Goal: Transaction & Acquisition: Purchase product/service

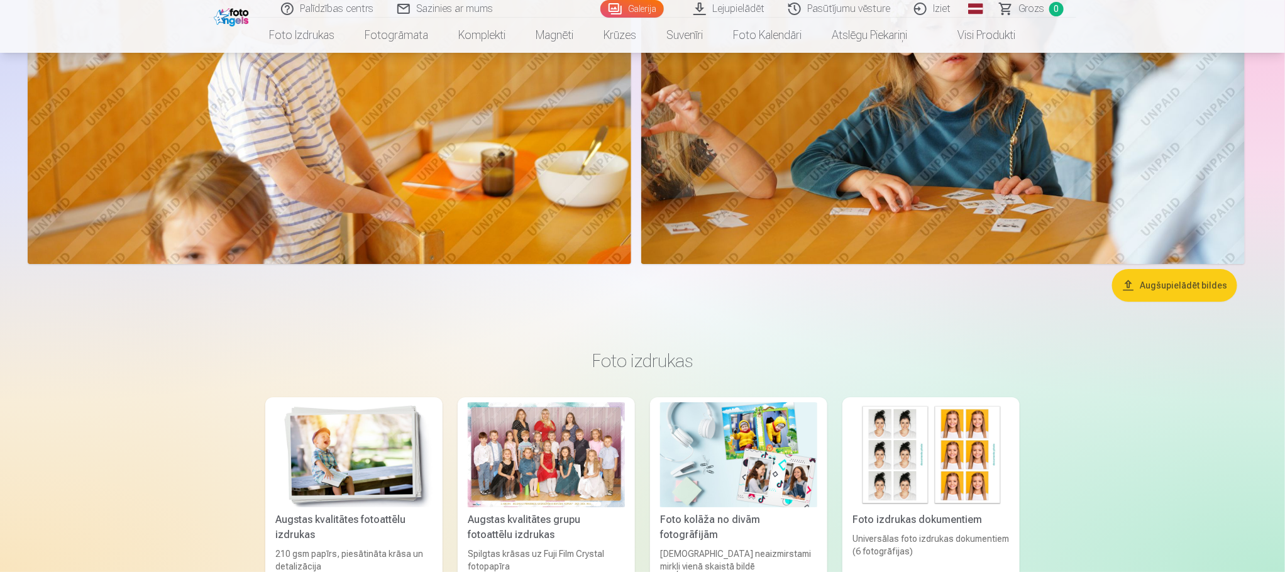
scroll to position [7260, 0]
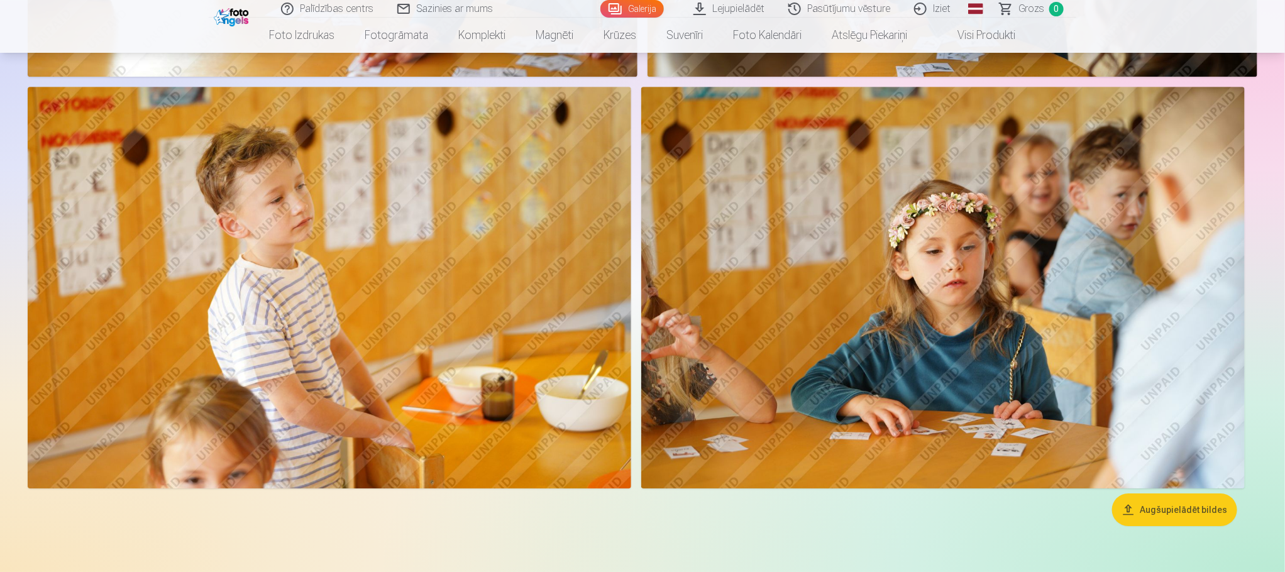
drag, startPoint x: 1283, startPoint y: 353, endPoint x: 1275, endPoint y: 136, distance: 217.6
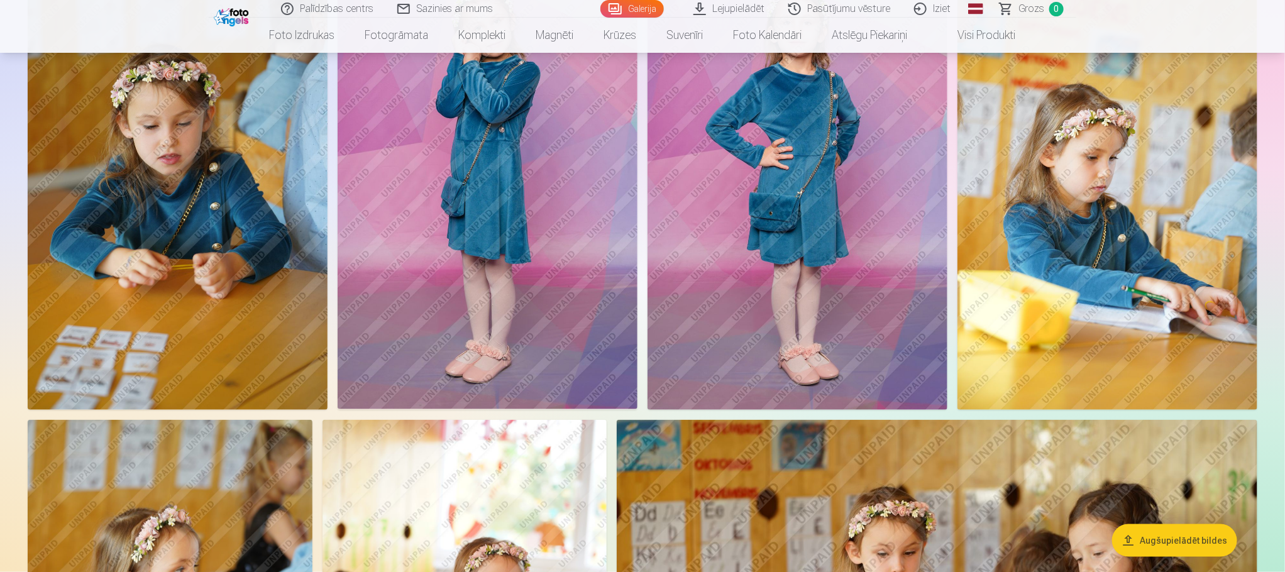
scroll to position [5469, 0]
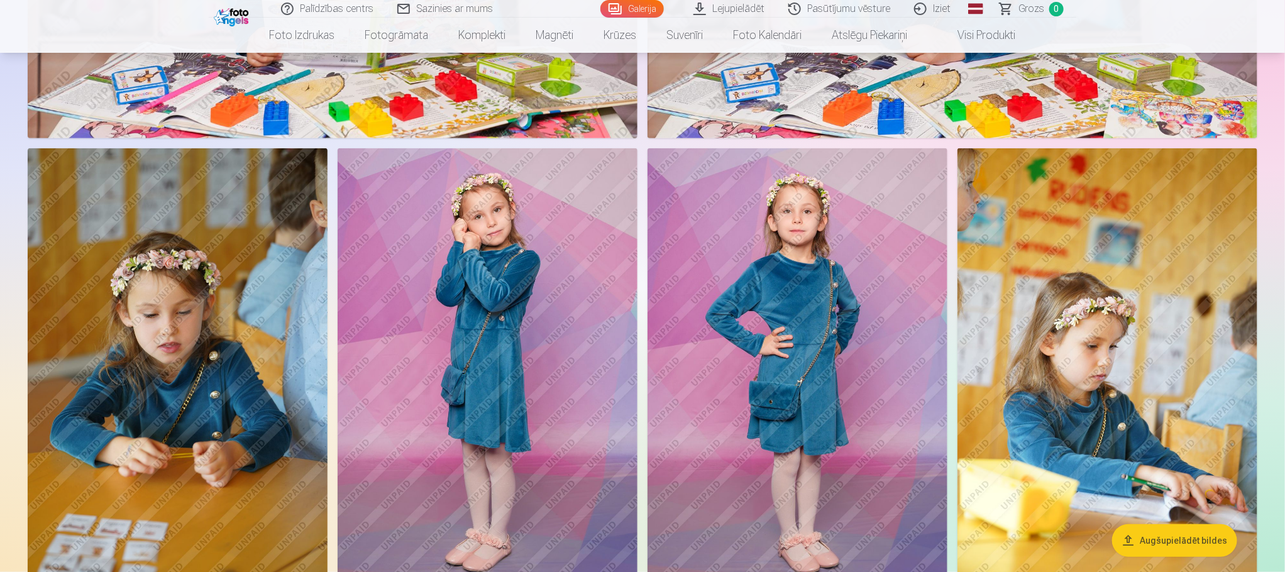
click at [830, 289] on img at bounding box center [797, 373] width 300 height 450
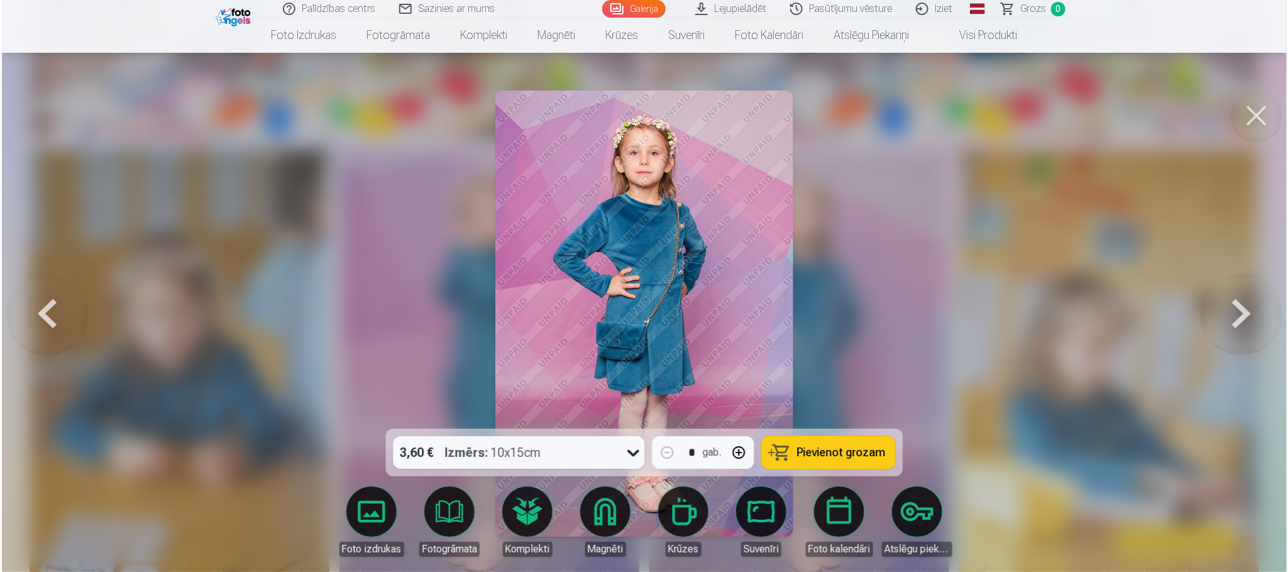
scroll to position [5480, 0]
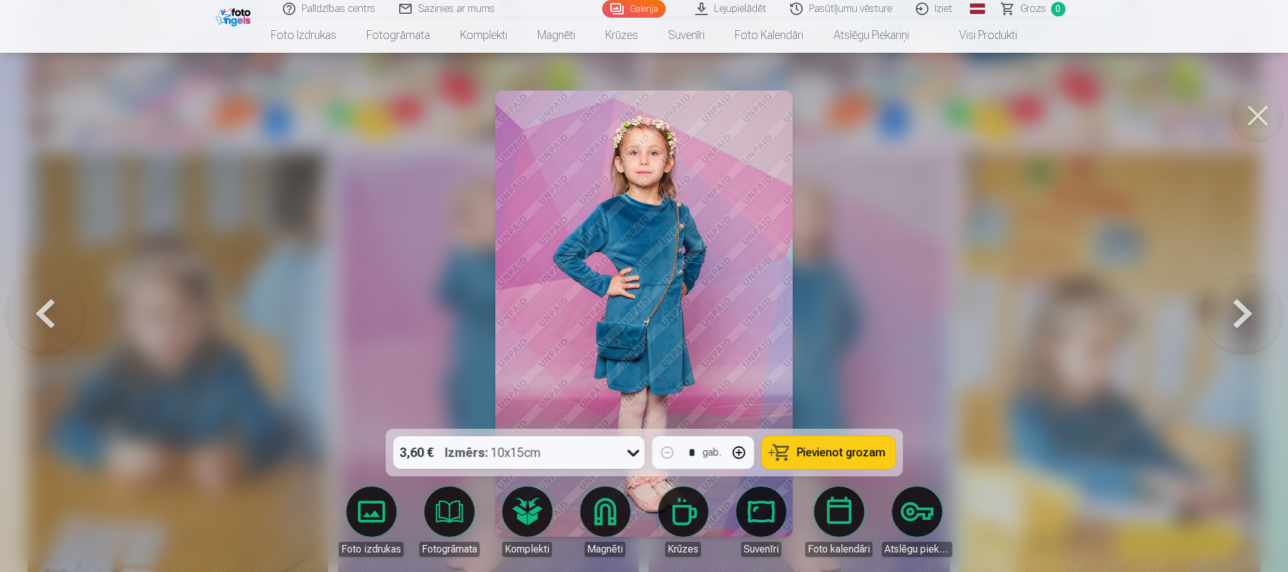
click at [1253, 116] on button at bounding box center [1258, 116] width 50 height 50
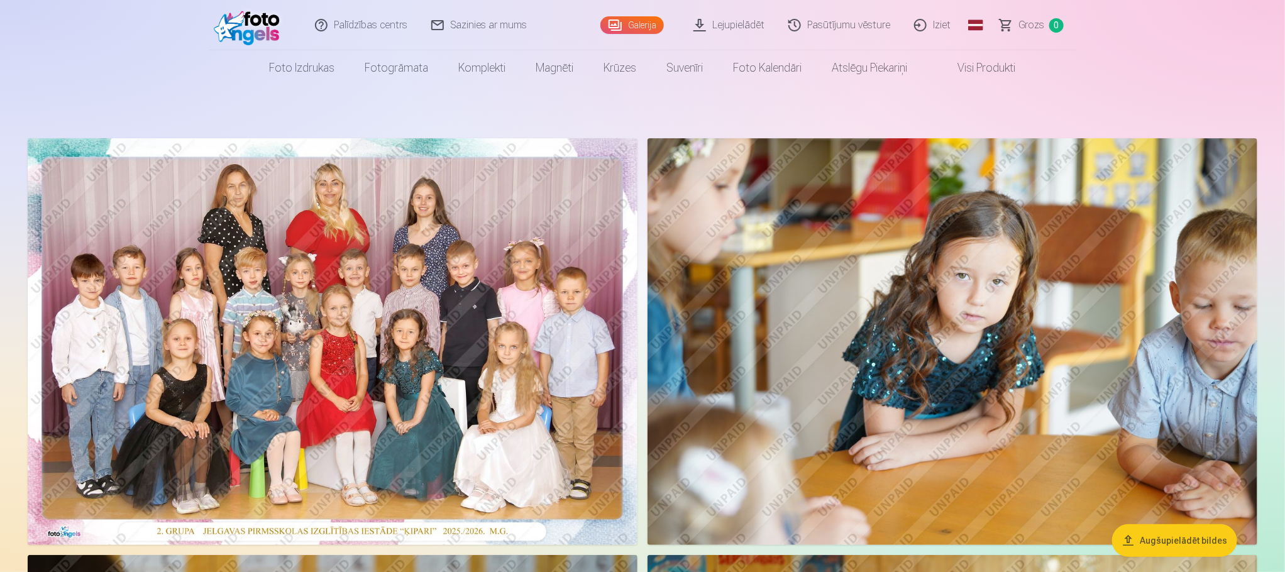
click at [521, 245] on img at bounding box center [333, 341] width 610 height 407
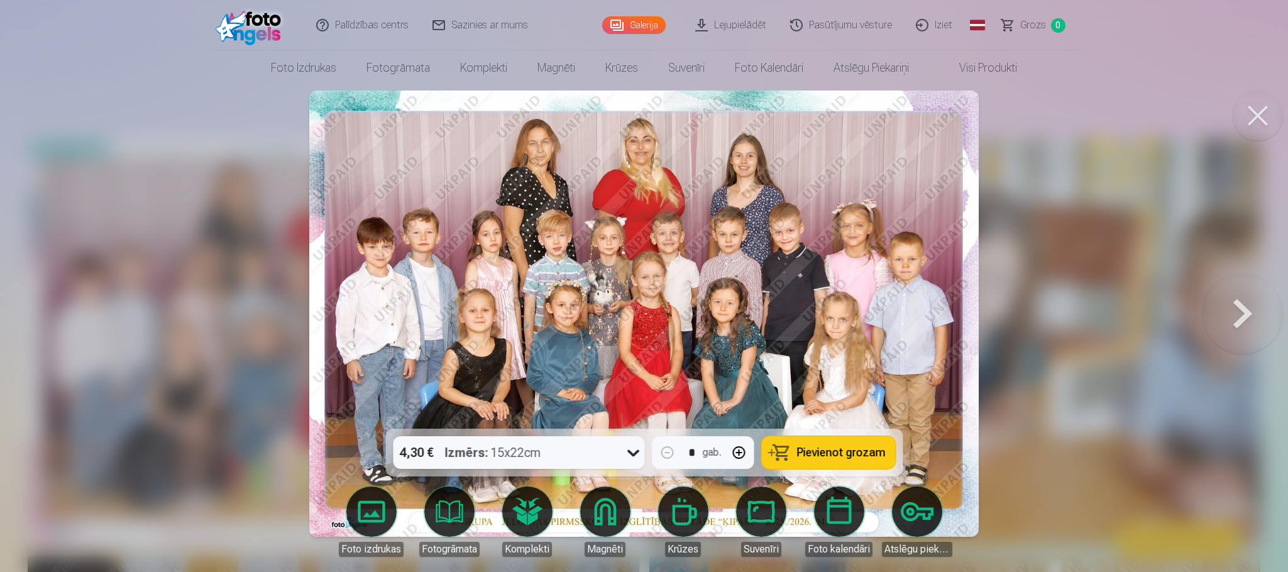
click at [1262, 325] on button at bounding box center [1243, 313] width 80 height 205
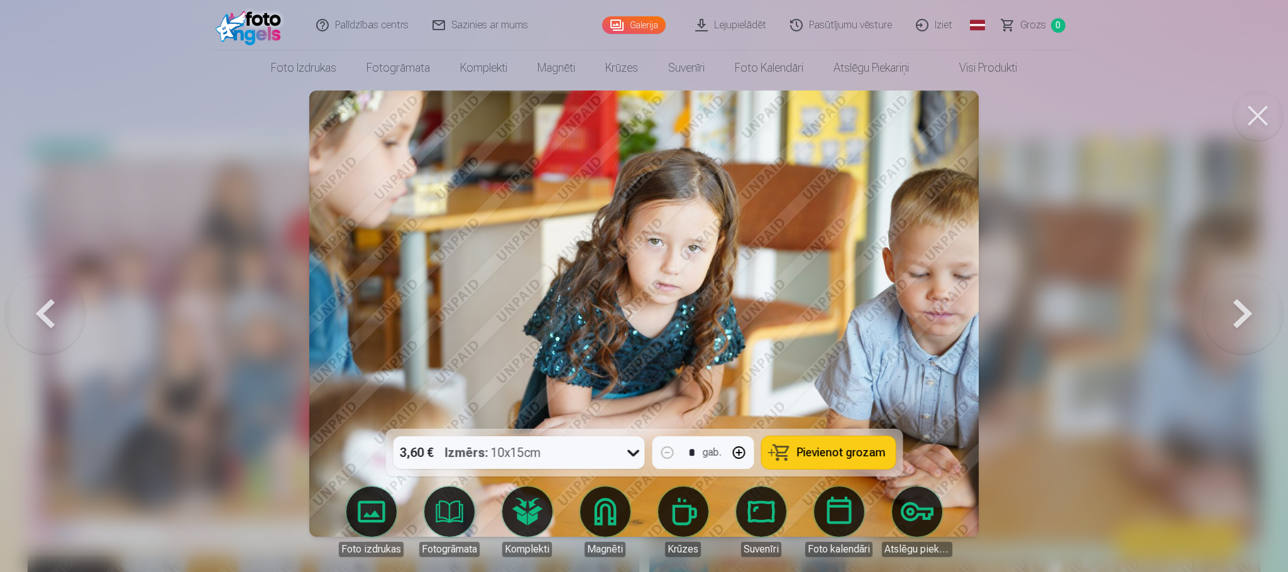
click at [1226, 336] on button at bounding box center [1243, 313] width 80 height 205
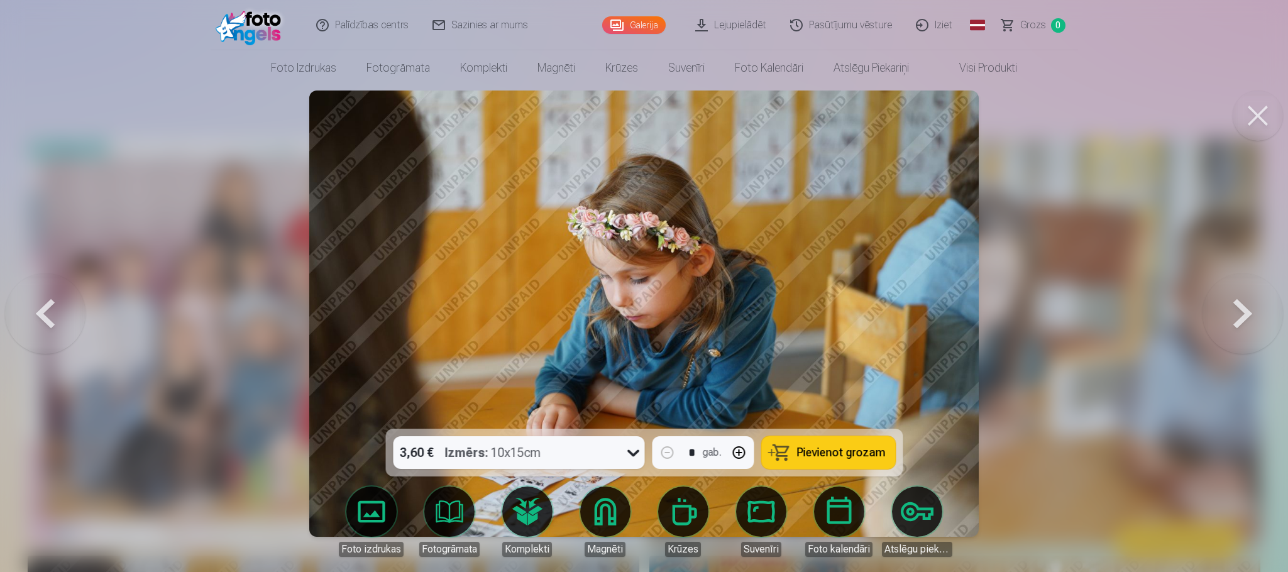
click at [1226, 336] on button at bounding box center [1243, 313] width 80 height 205
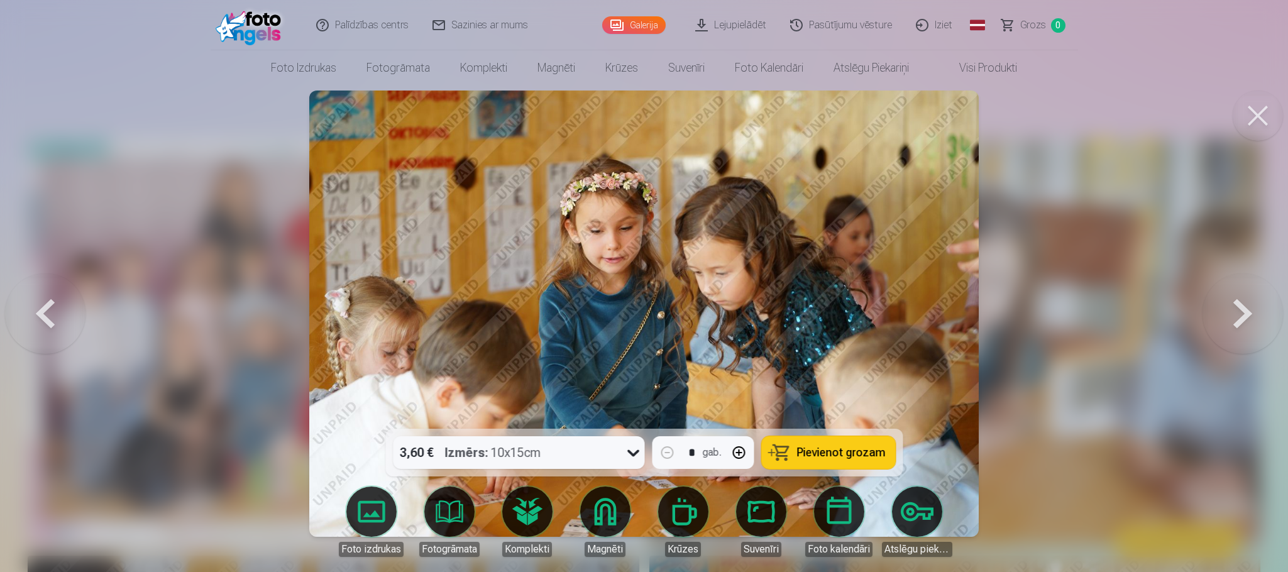
click at [1226, 336] on button at bounding box center [1243, 313] width 80 height 205
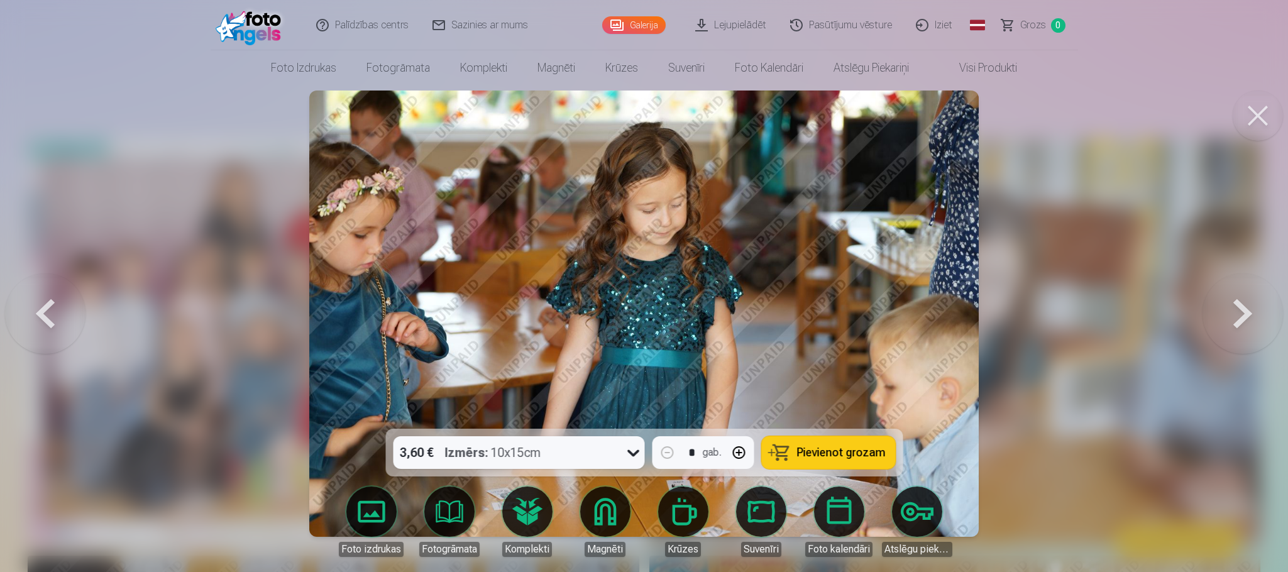
click at [1226, 336] on button at bounding box center [1243, 313] width 80 height 205
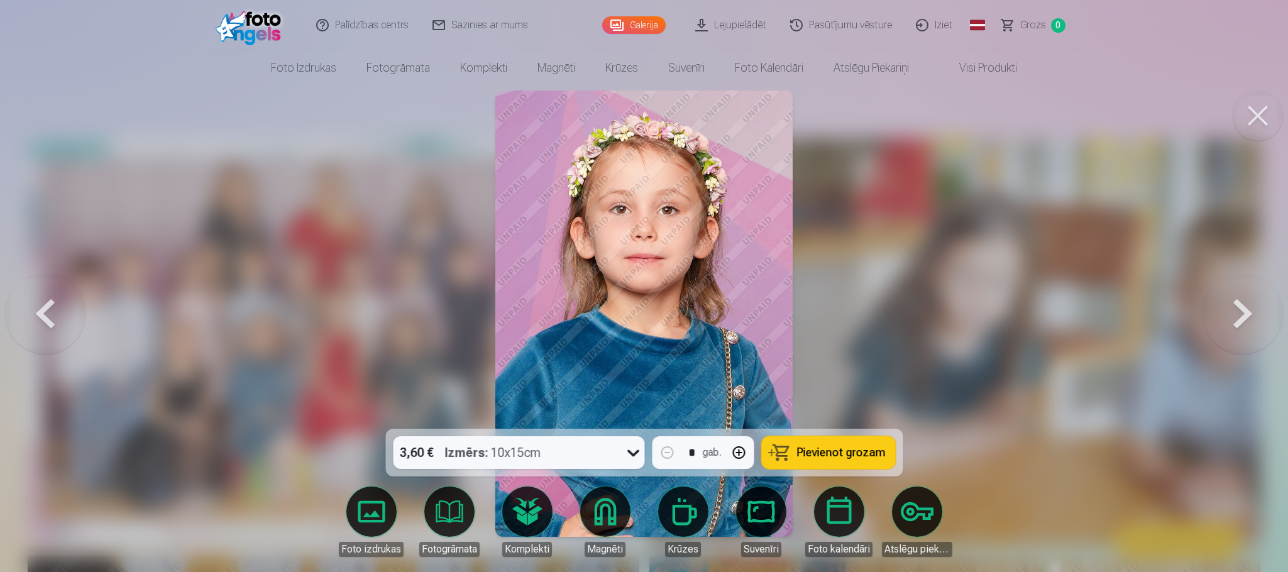
click at [1226, 336] on button at bounding box center [1243, 313] width 80 height 205
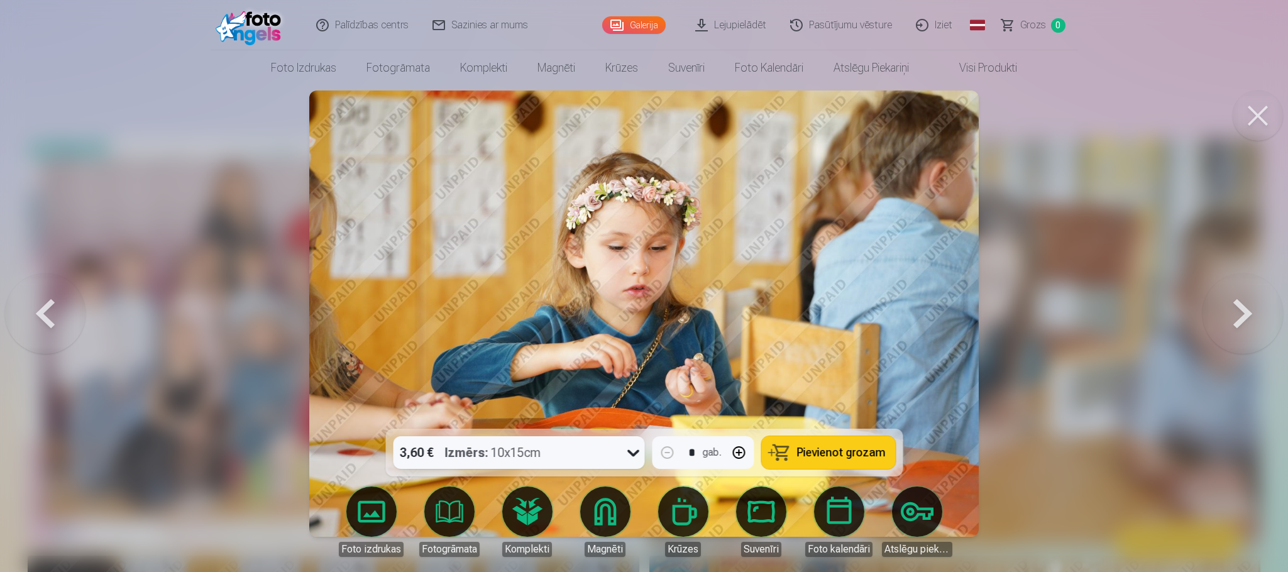
click at [1228, 334] on button at bounding box center [1243, 313] width 80 height 205
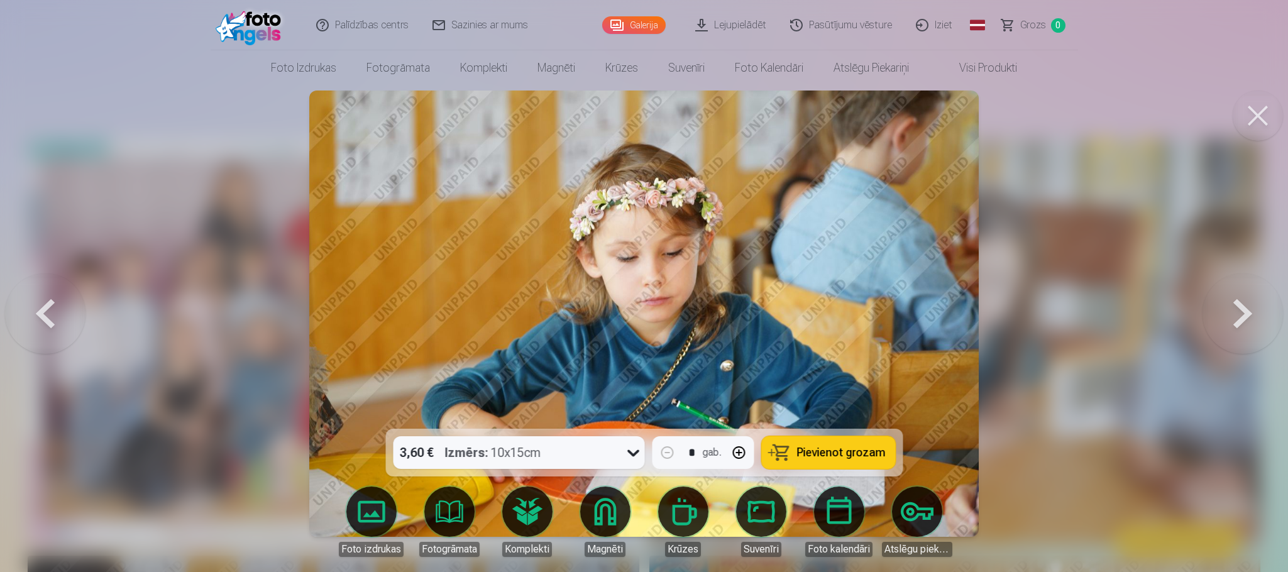
click at [1228, 334] on button at bounding box center [1243, 313] width 80 height 205
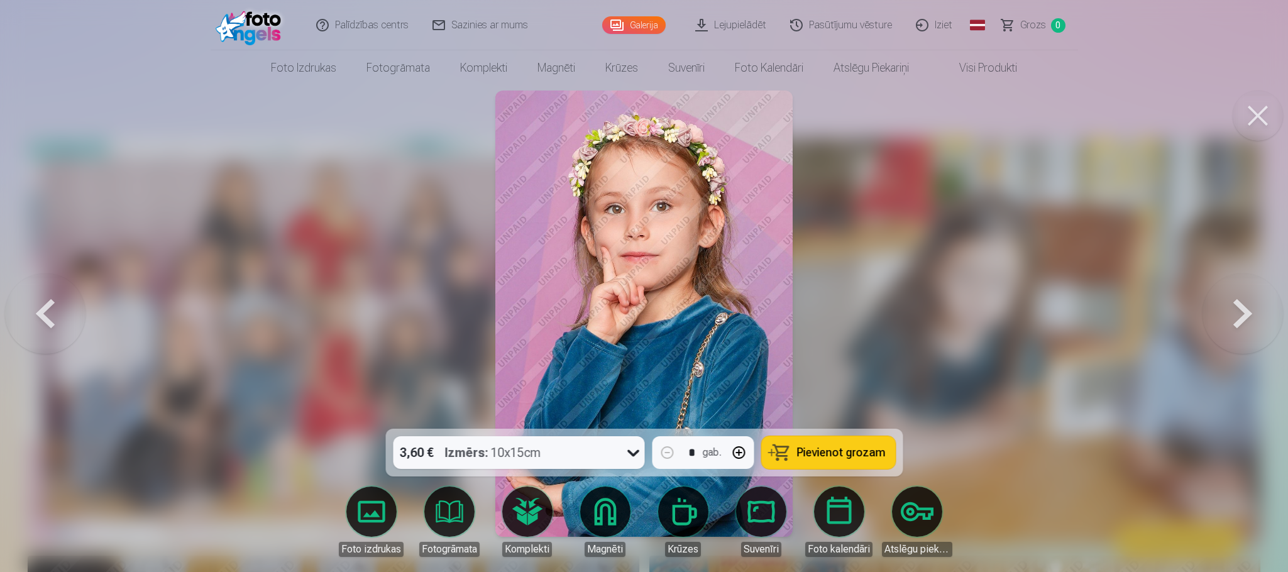
click at [1228, 334] on button at bounding box center [1243, 313] width 80 height 205
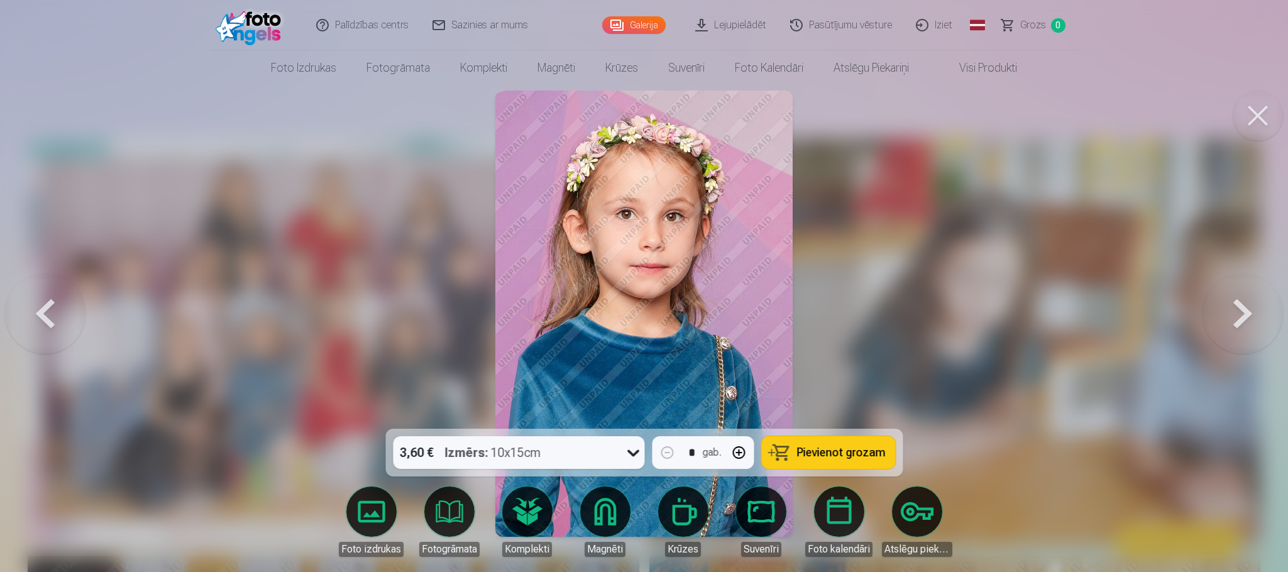
click at [1228, 334] on button at bounding box center [1243, 313] width 80 height 205
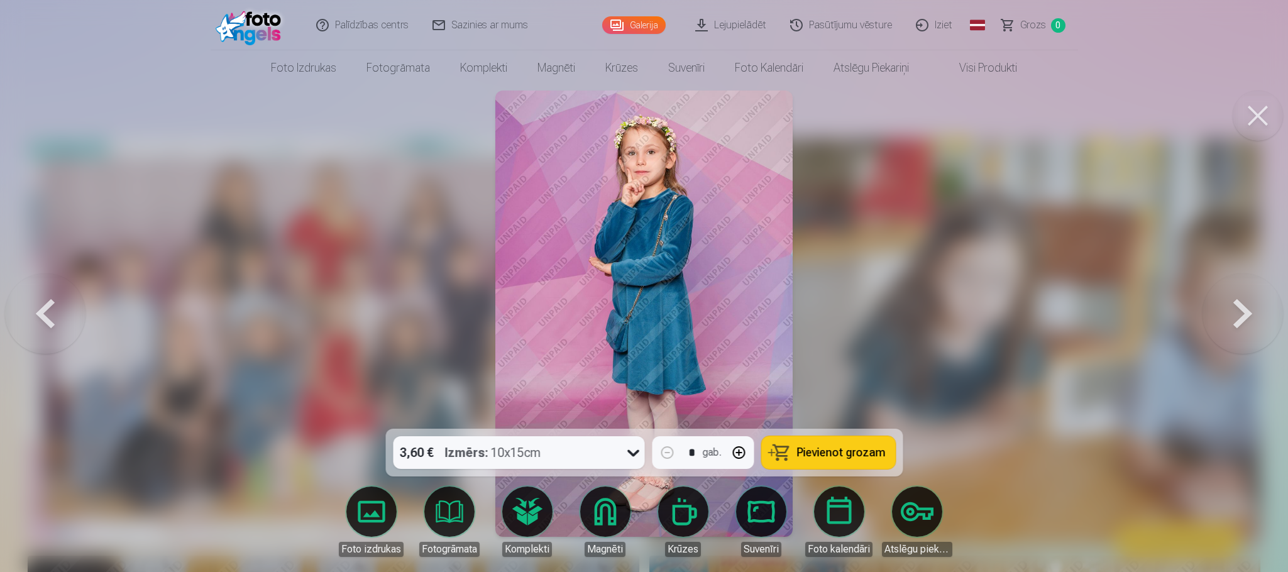
click at [1228, 334] on button at bounding box center [1243, 313] width 80 height 205
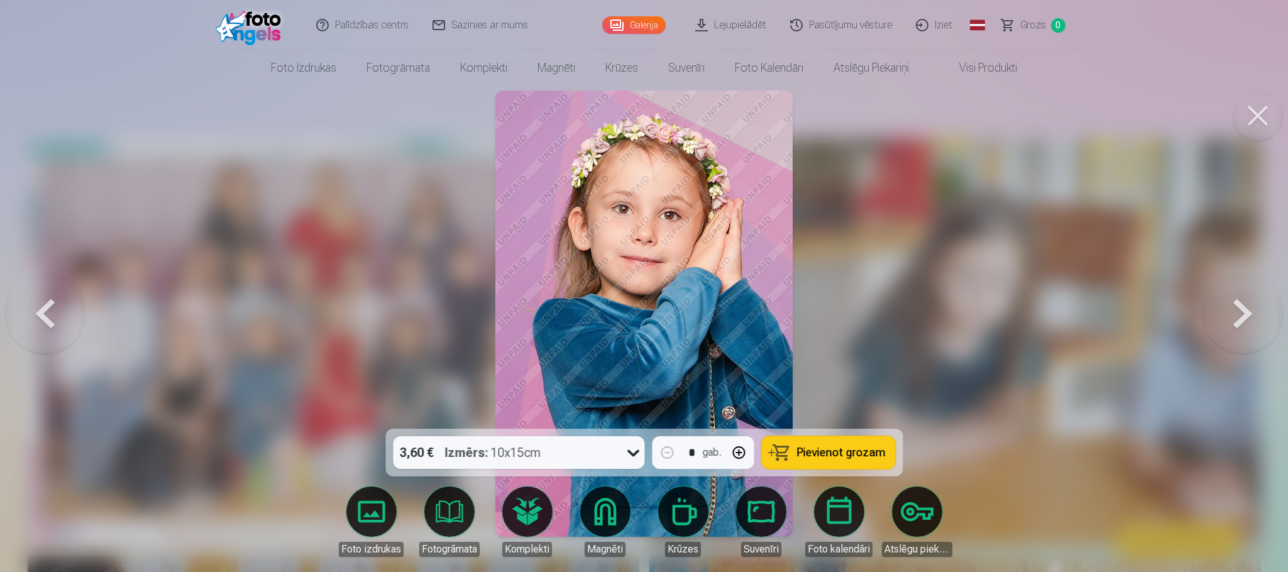
click at [1228, 334] on button at bounding box center [1243, 313] width 80 height 205
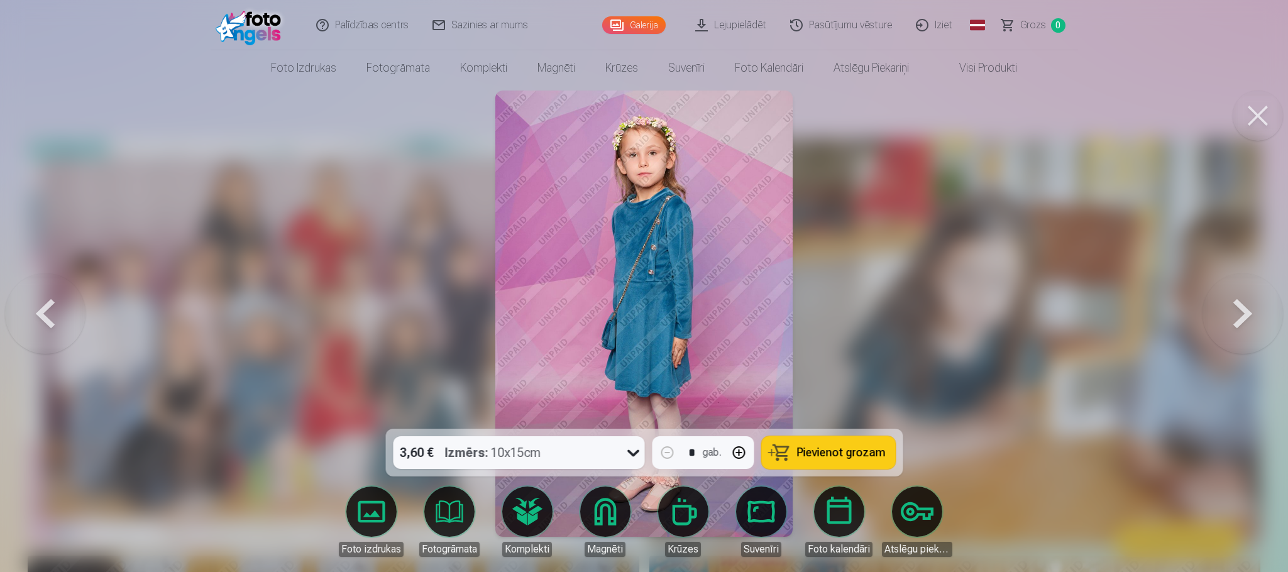
click at [1228, 334] on button at bounding box center [1243, 313] width 80 height 205
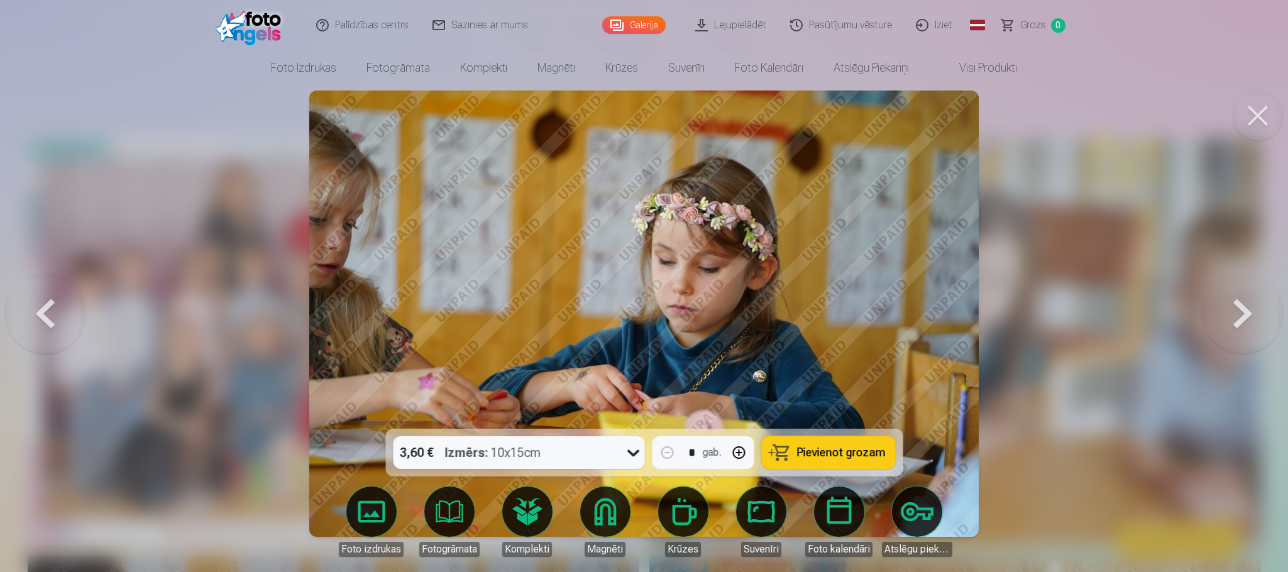
click at [1228, 334] on button at bounding box center [1243, 313] width 80 height 205
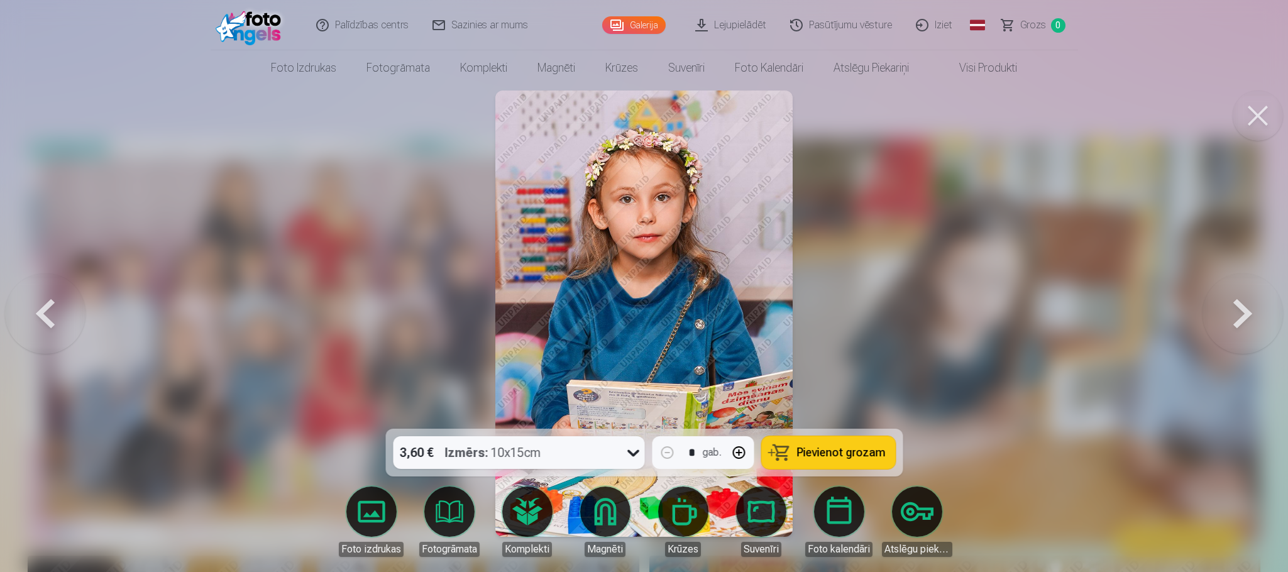
click at [1228, 334] on button at bounding box center [1243, 313] width 80 height 205
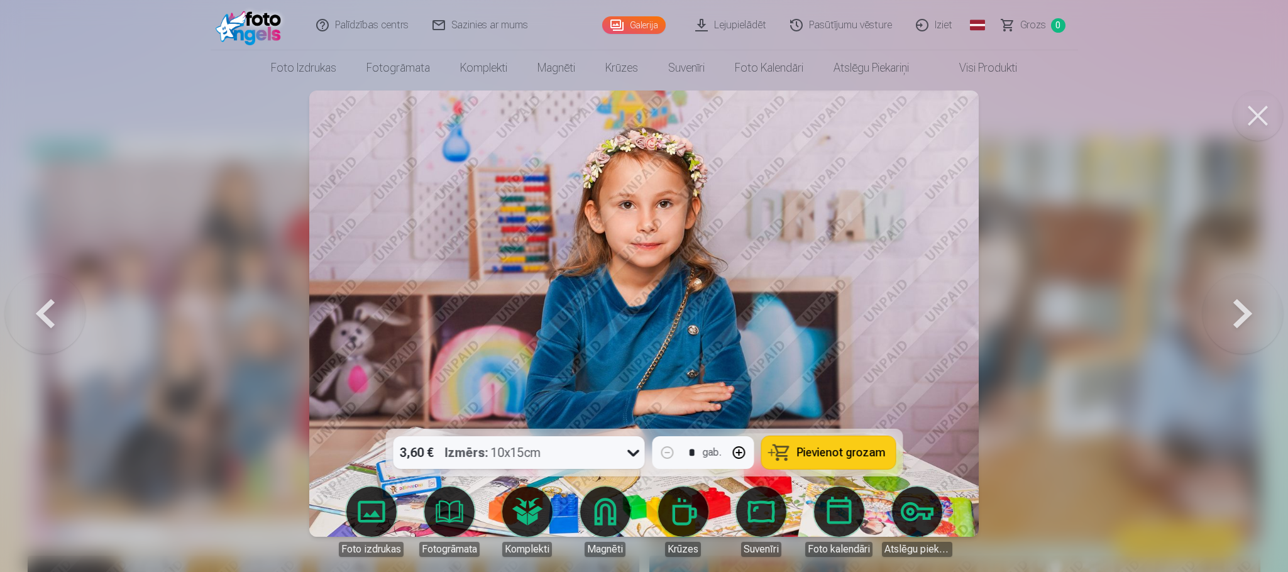
click at [1228, 334] on button at bounding box center [1243, 313] width 80 height 205
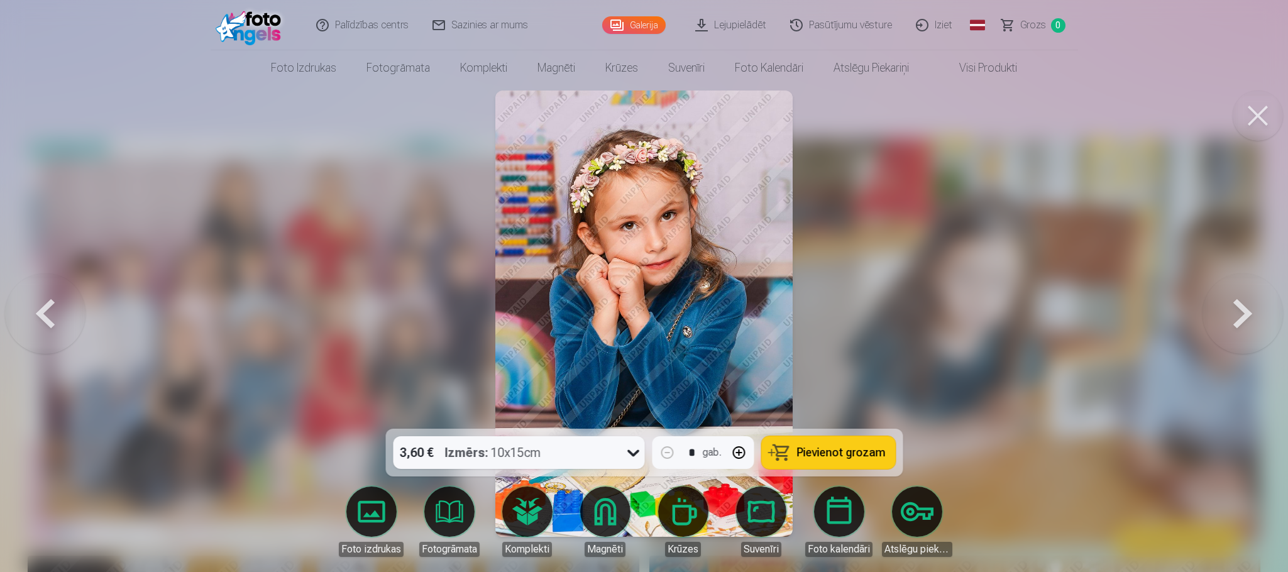
click at [1228, 334] on button at bounding box center [1243, 313] width 80 height 205
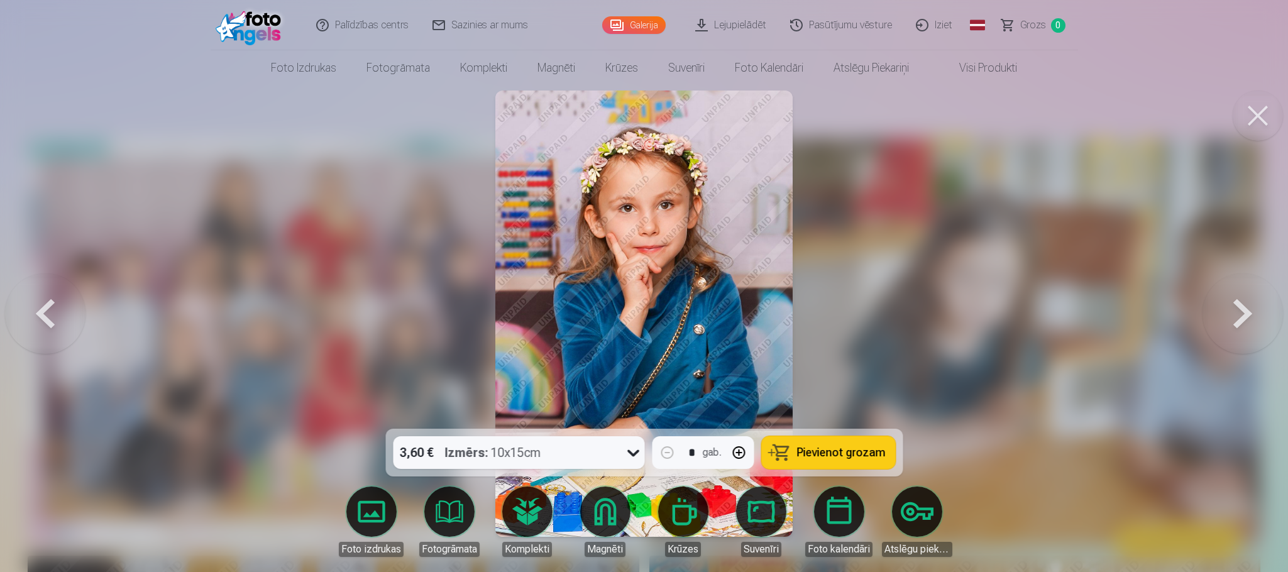
click at [1228, 334] on button at bounding box center [1243, 313] width 80 height 205
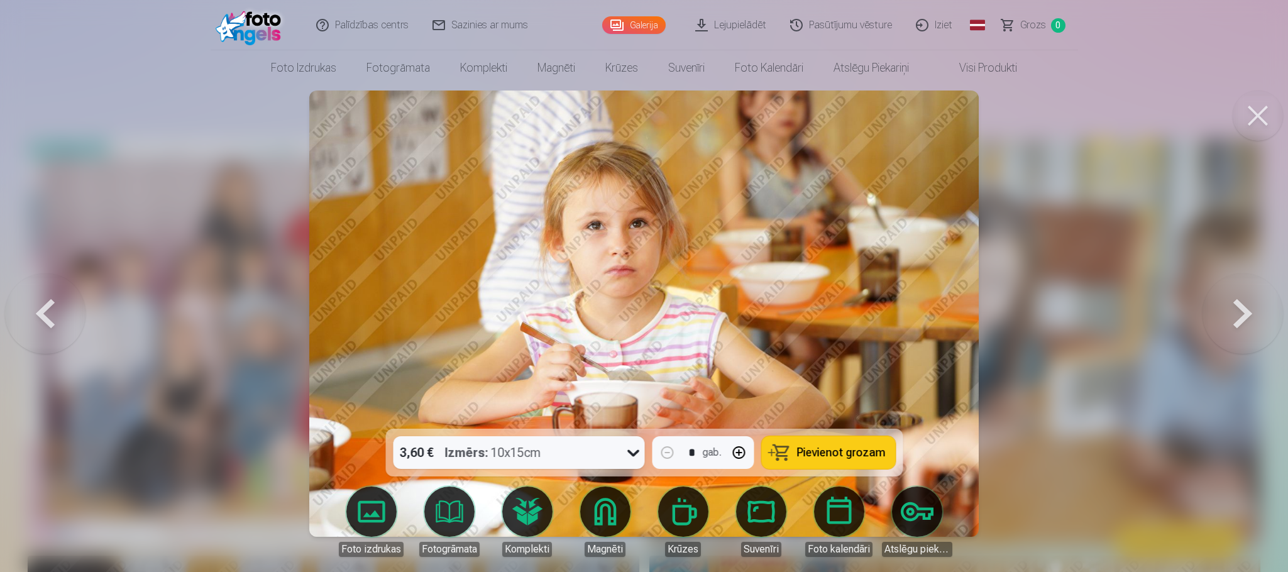
click at [1228, 334] on button at bounding box center [1243, 313] width 80 height 205
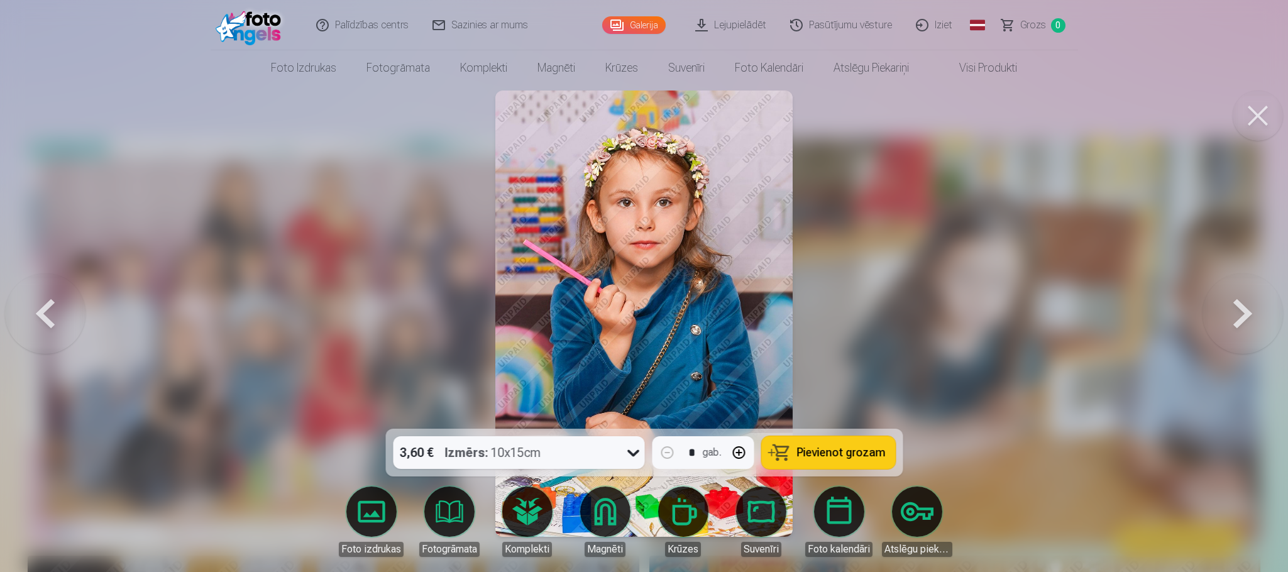
click at [1228, 334] on button at bounding box center [1243, 313] width 80 height 205
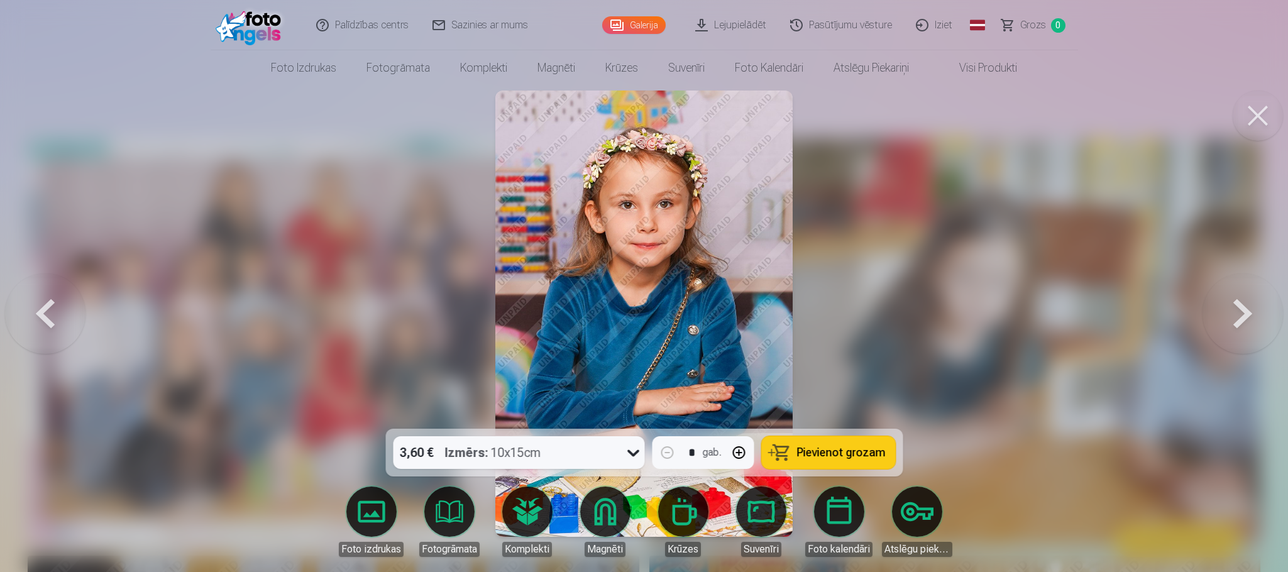
click at [1228, 334] on button at bounding box center [1243, 313] width 80 height 205
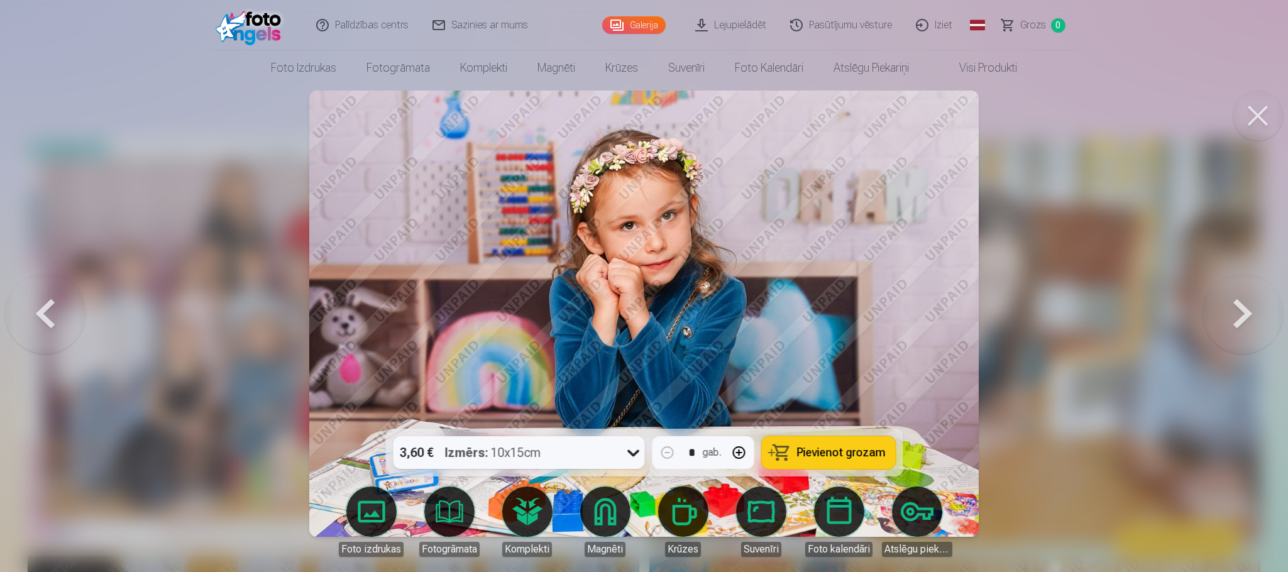
click at [1228, 334] on button at bounding box center [1243, 313] width 80 height 205
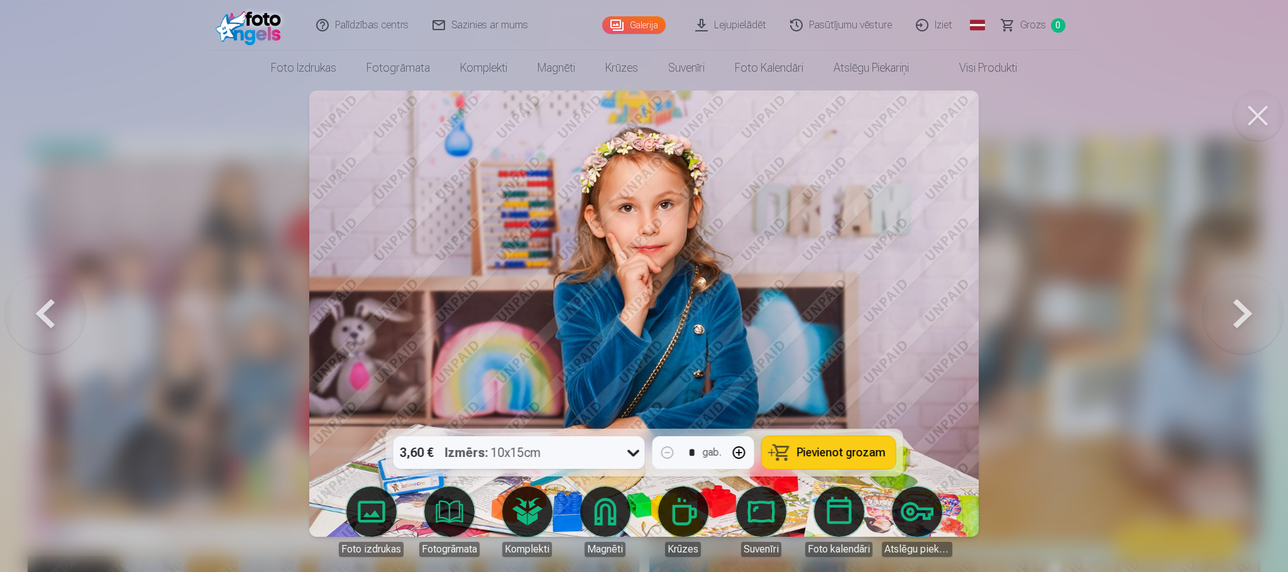
click at [1228, 334] on button at bounding box center [1243, 313] width 80 height 205
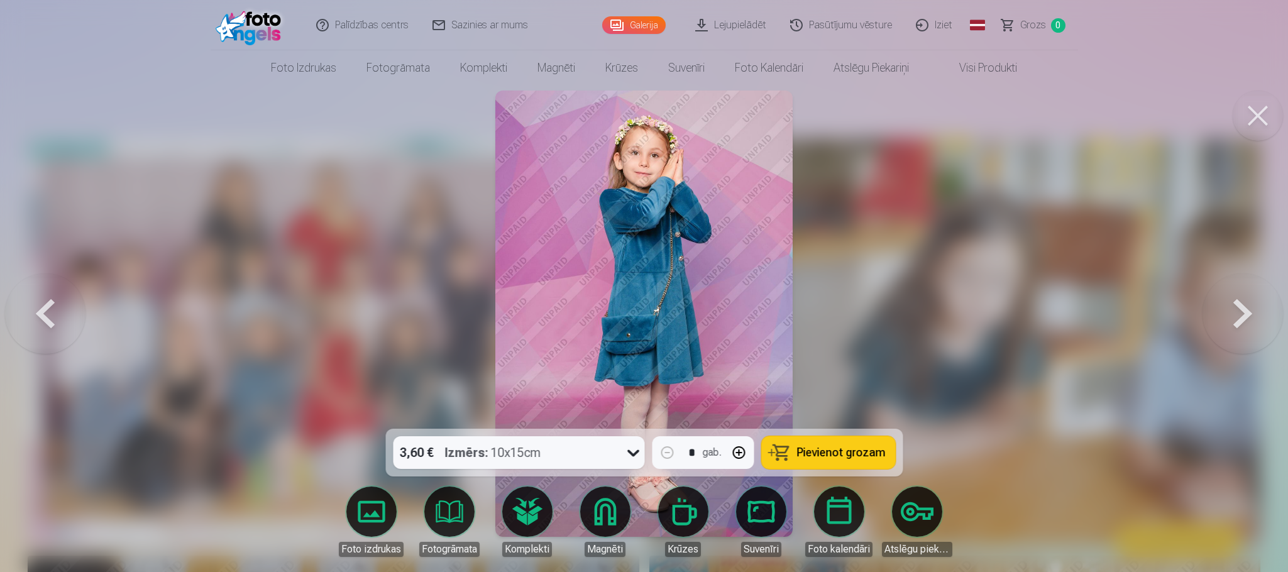
click at [1228, 334] on button at bounding box center [1243, 313] width 80 height 205
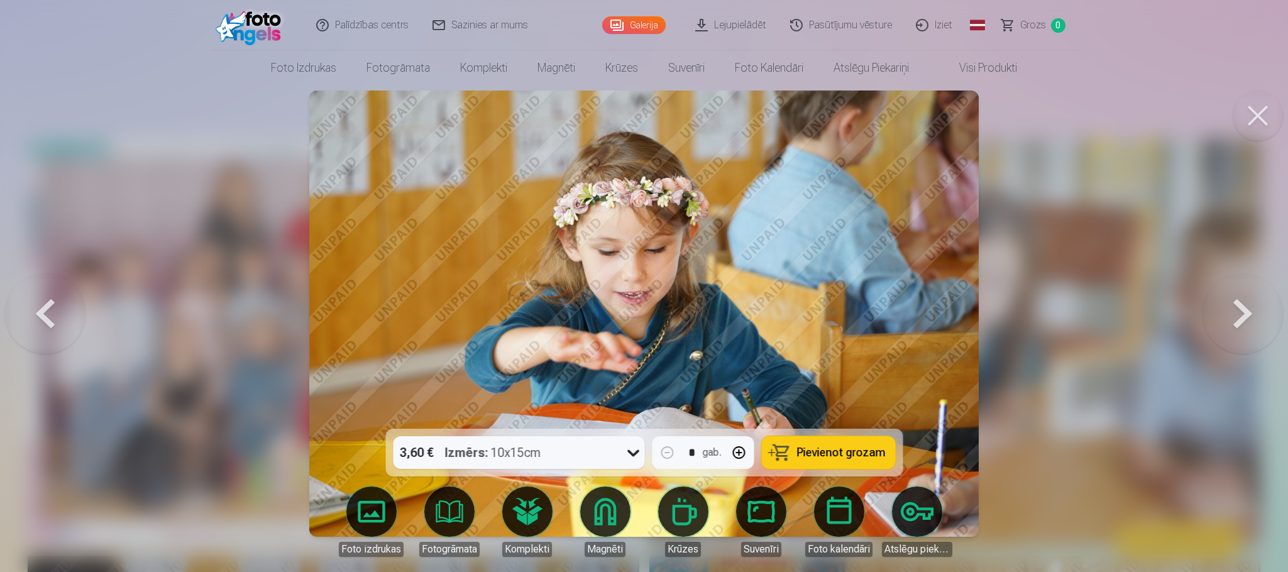
click at [1228, 334] on button at bounding box center [1243, 313] width 80 height 205
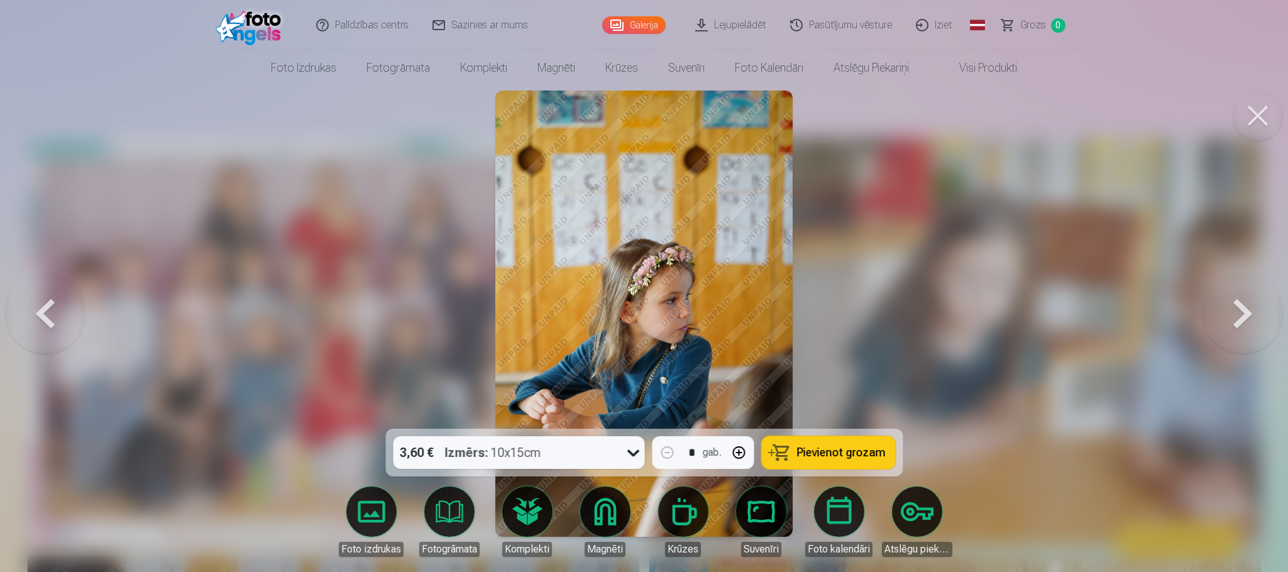
click at [1228, 334] on button at bounding box center [1243, 313] width 80 height 205
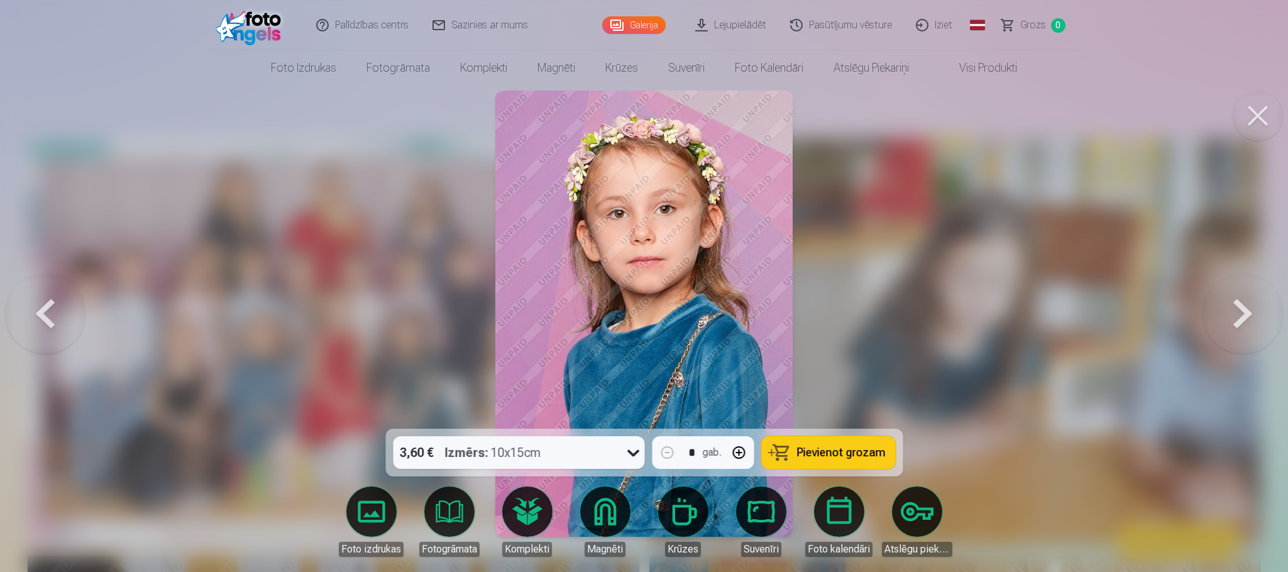
click at [1228, 334] on button at bounding box center [1243, 313] width 80 height 205
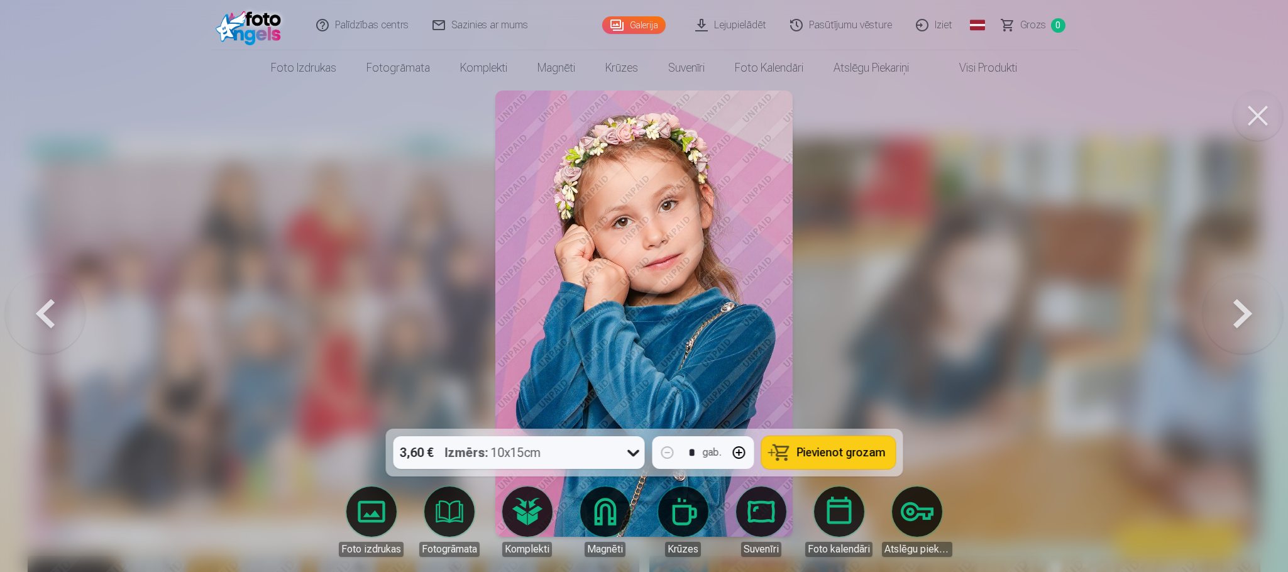
click at [1228, 334] on button at bounding box center [1243, 313] width 80 height 205
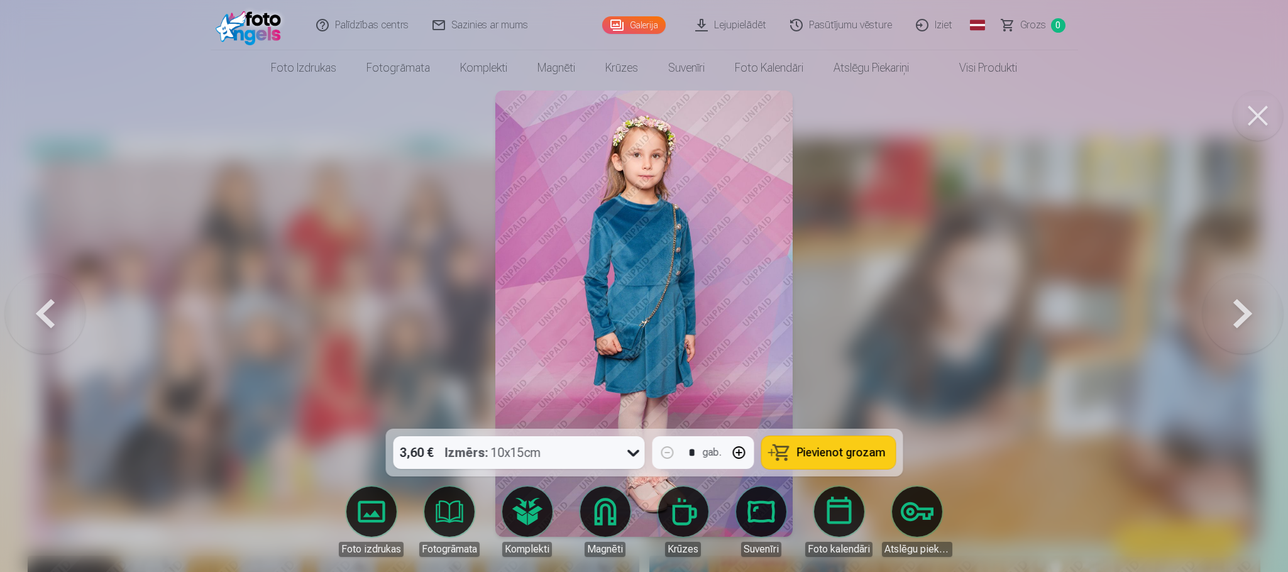
click at [1228, 334] on button at bounding box center [1243, 313] width 80 height 205
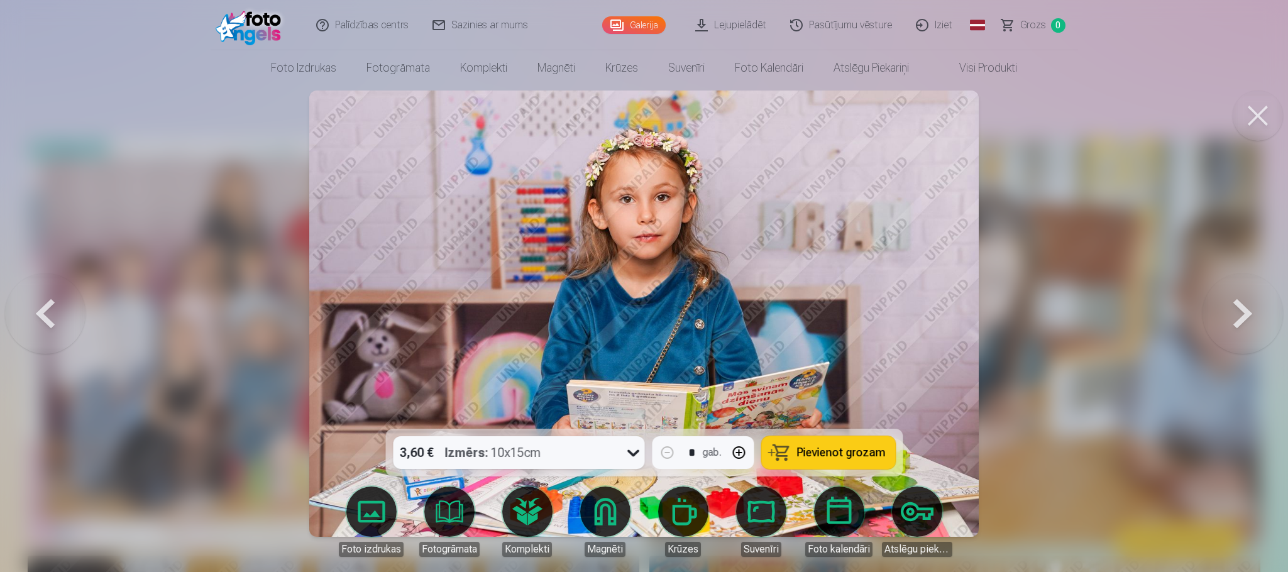
click at [1228, 334] on button at bounding box center [1243, 313] width 80 height 205
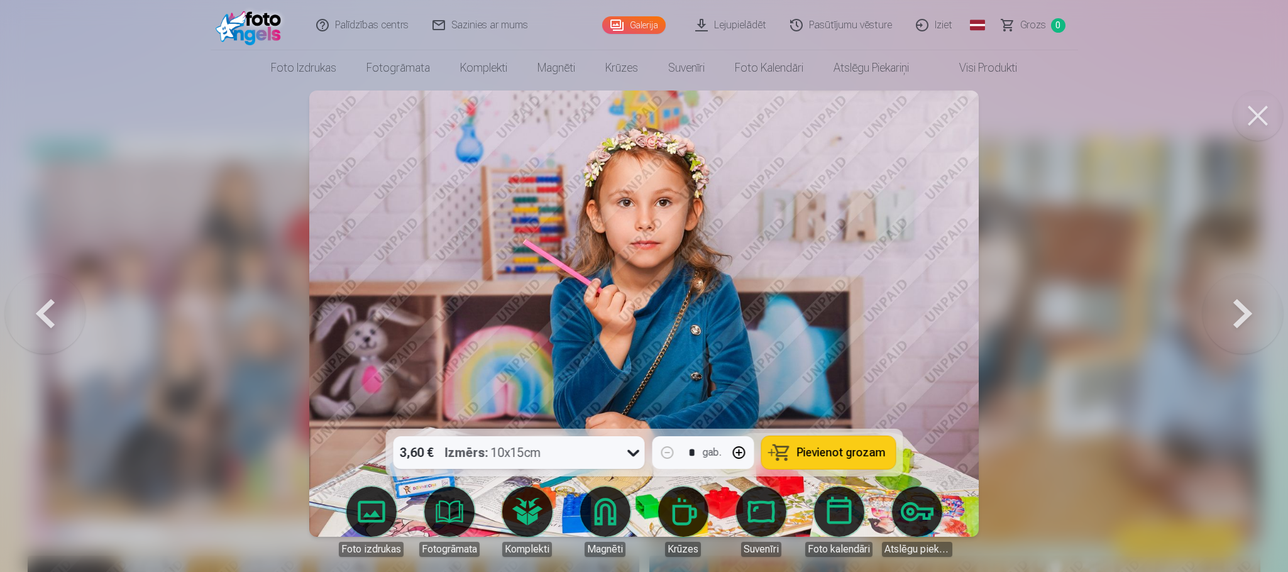
click at [1228, 334] on button at bounding box center [1243, 313] width 80 height 205
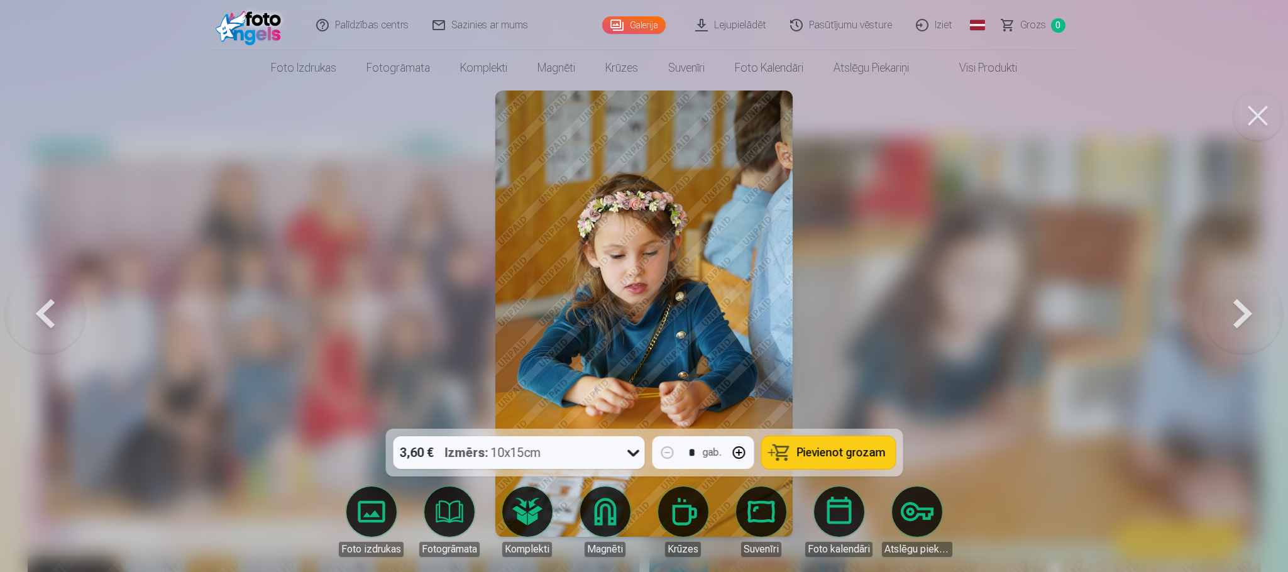
click at [1228, 334] on button at bounding box center [1243, 313] width 80 height 205
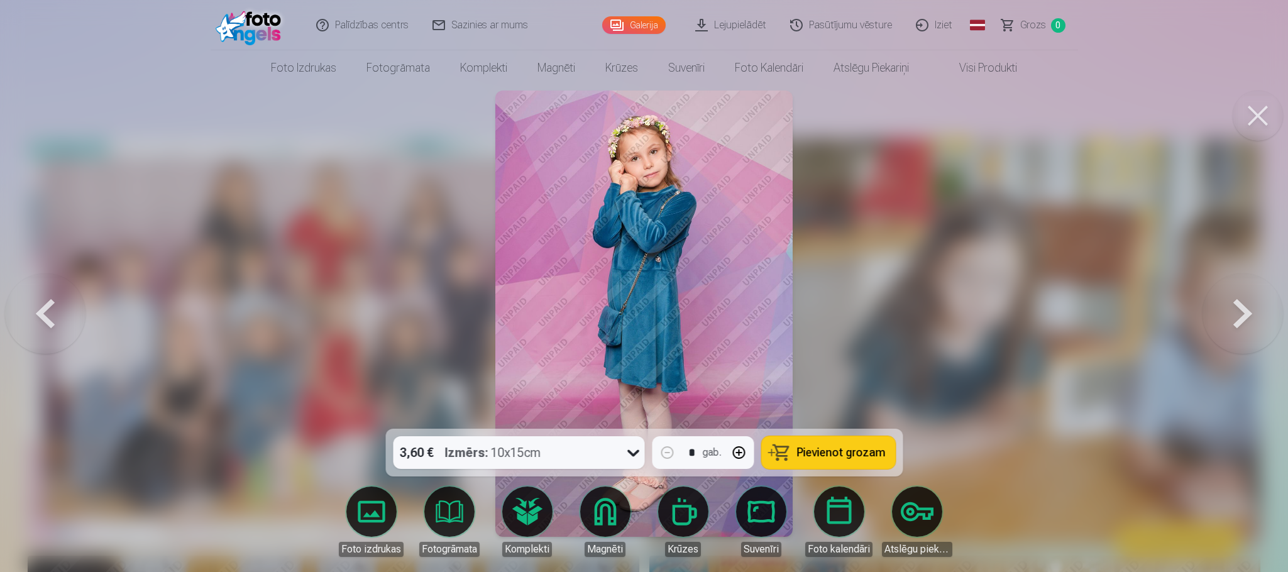
click at [1228, 334] on button at bounding box center [1243, 313] width 80 height 205
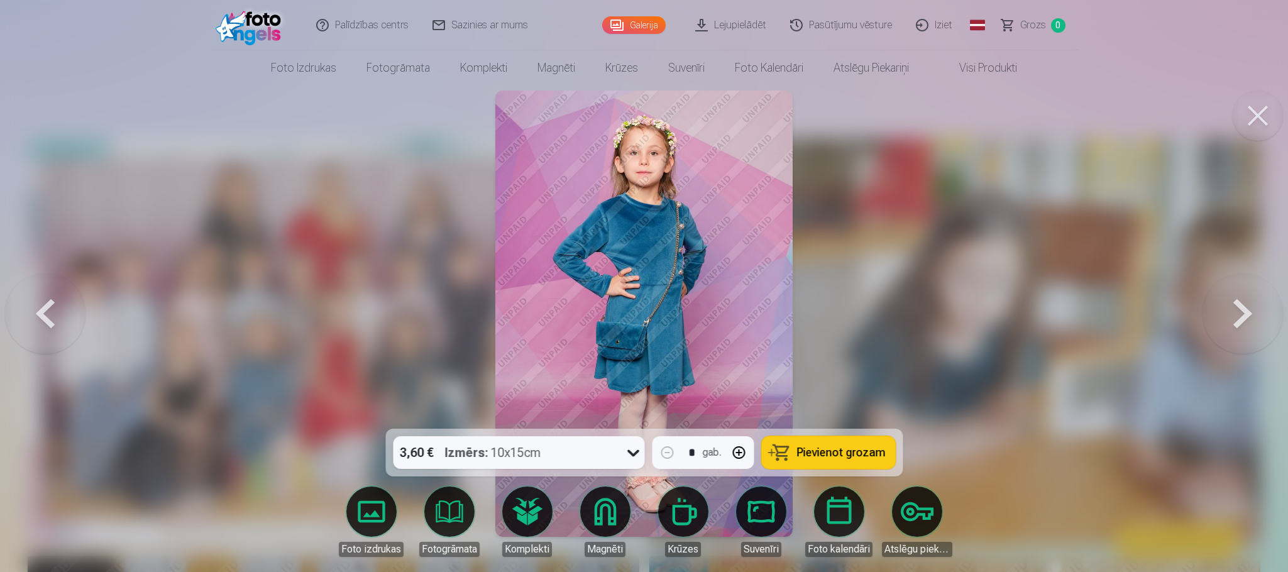
click at [1228, 334] on button at bounding box center [1243, 313] width 80 height 205
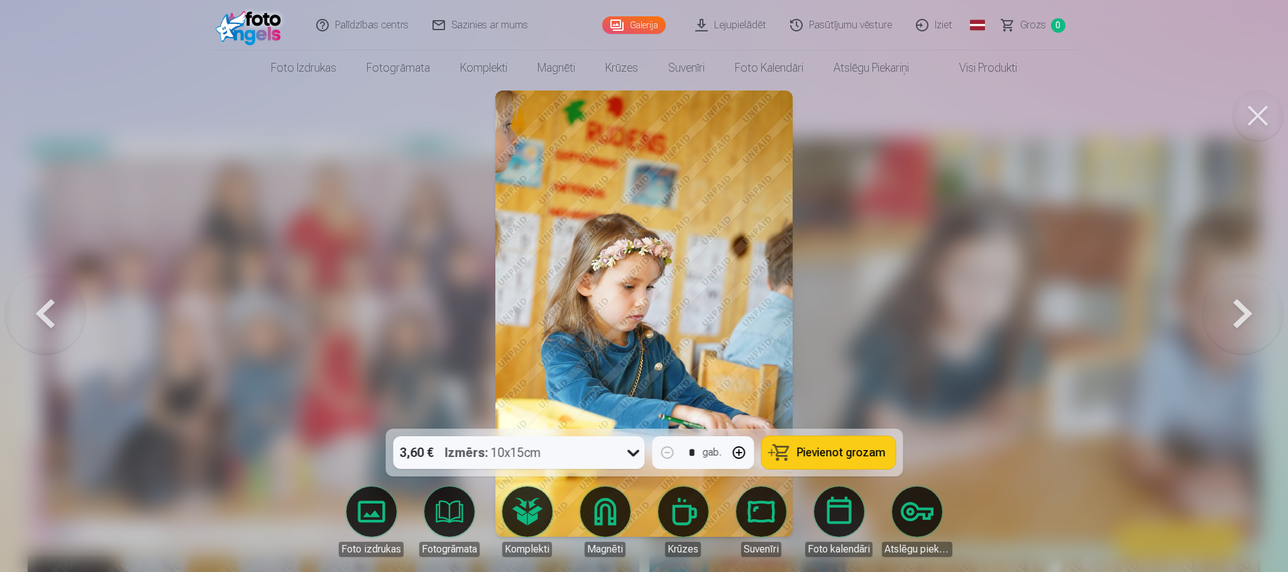
click at [1228, 334] on button at bounding box center [1243, 313] width 80 height 205
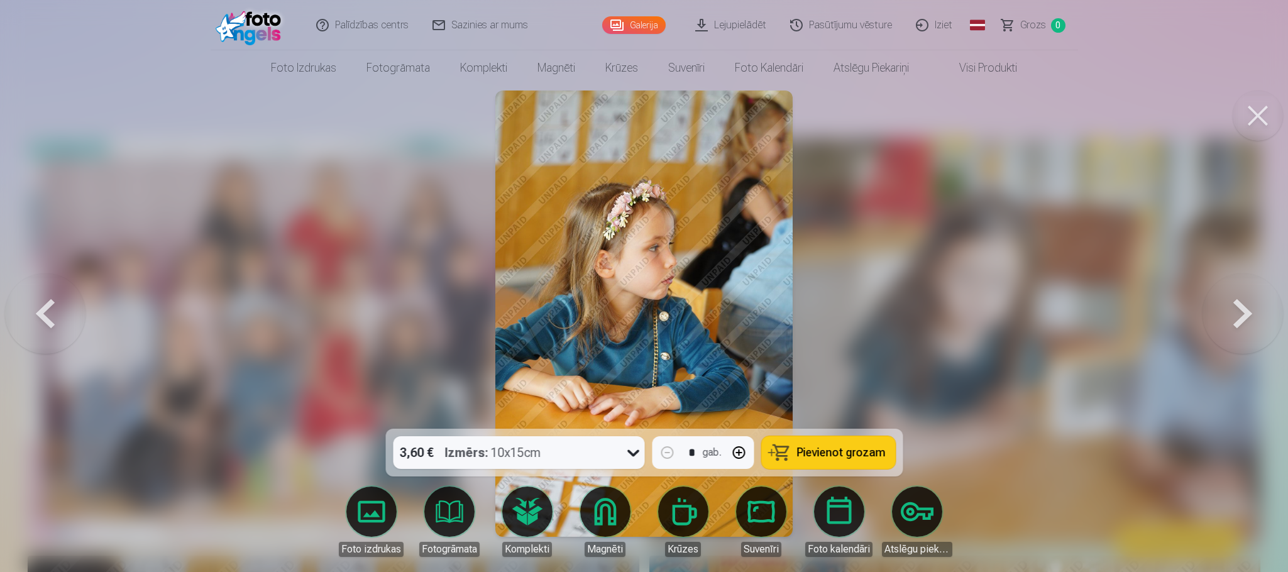
click at [1228, 339] on button at bounding box center [1243, 313] width 80 height 205
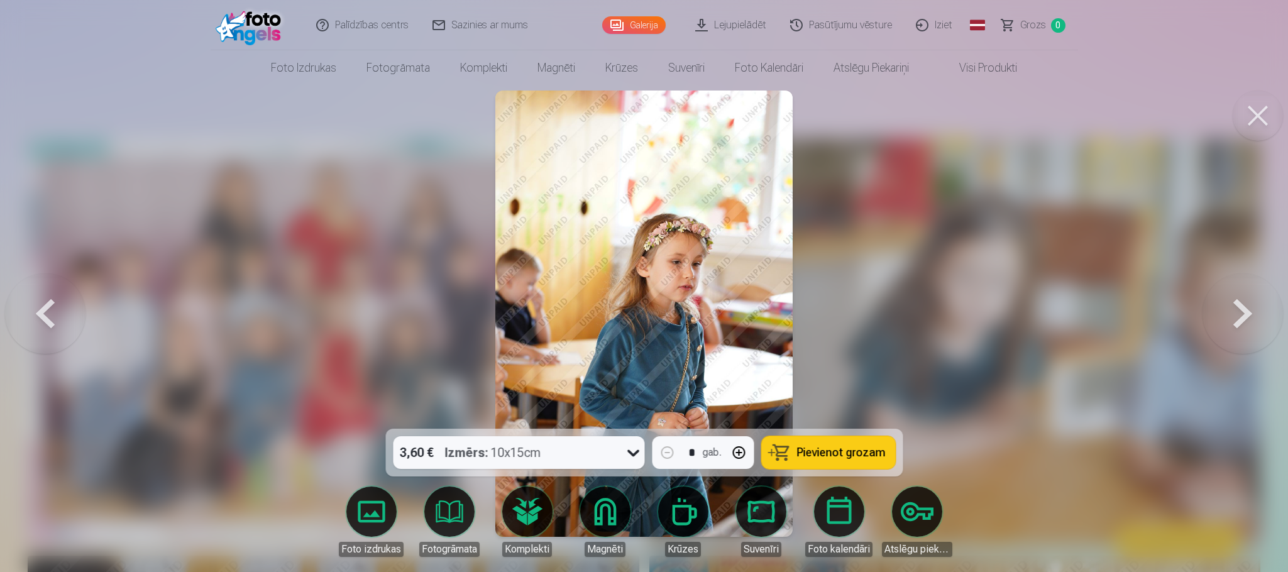
click at [1234, 330] on button at bounding box center [1243, 313] width 80 height 205
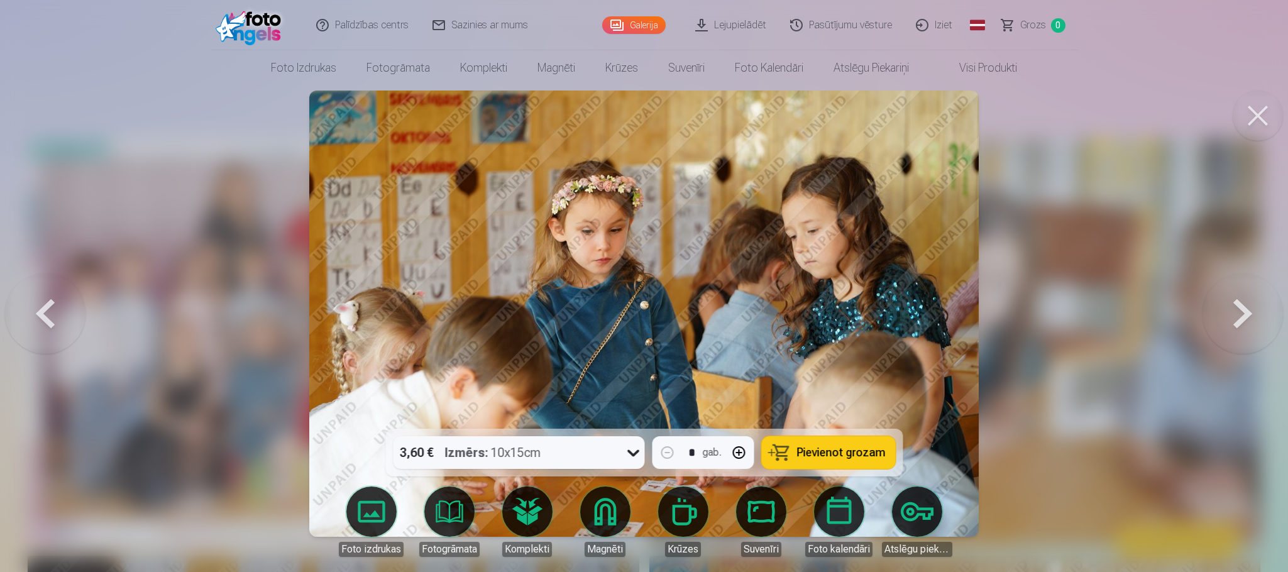
click at [1234, 330] on button at bounding box center [1243, 313] width 80 height 205
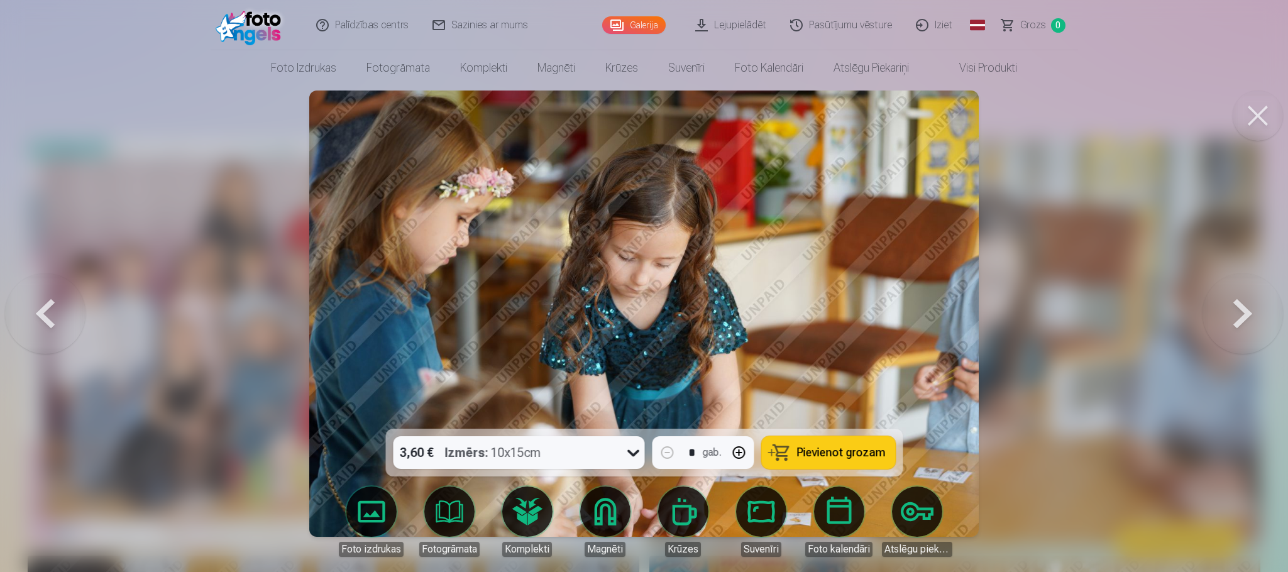
click at [1234, 330] on button at bounding box center [1243, 313] width 80 height 205
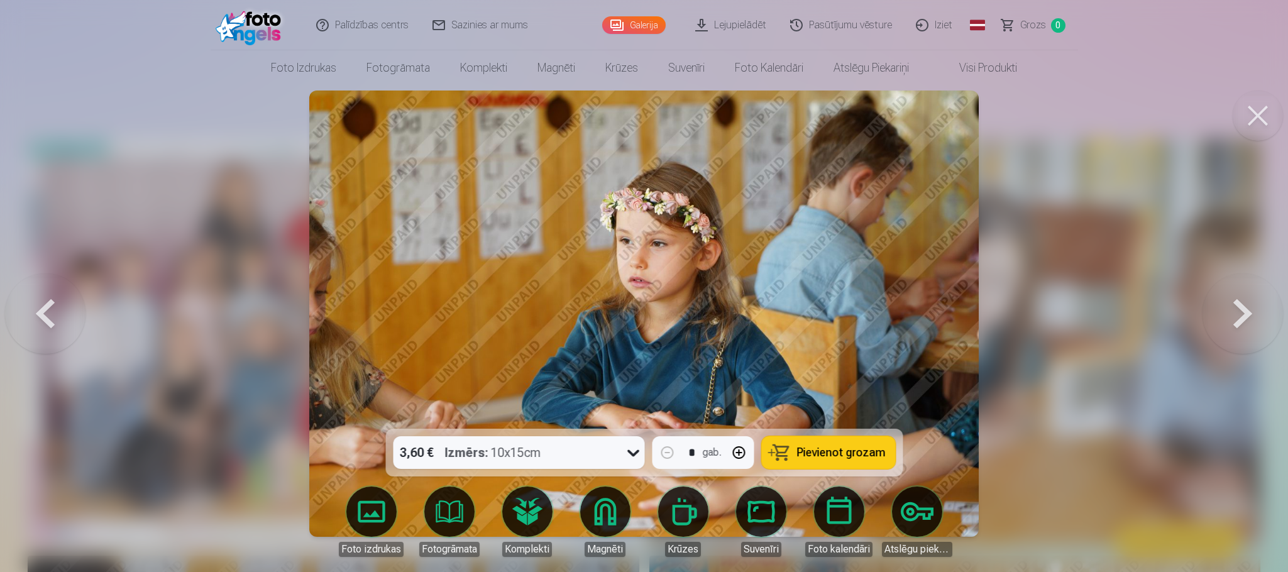
click at [1234, 330] on button at bounding box center [1243, 313] width 80 height 205
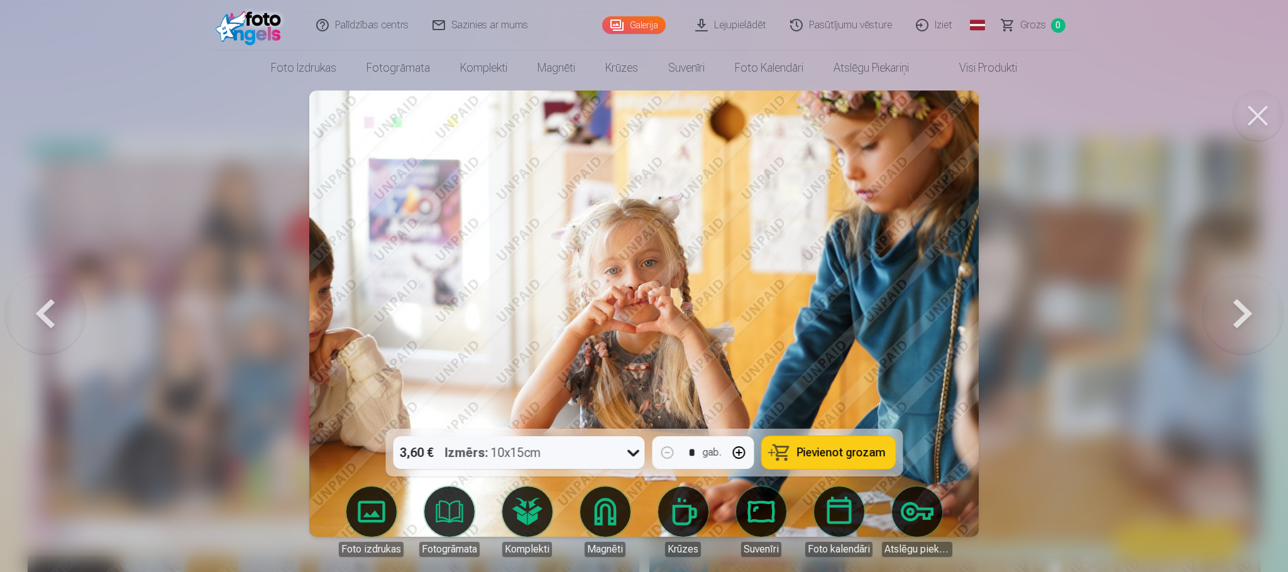
click at [1234, 330] on button at bounding box center [1243, 313] width 80 height 205
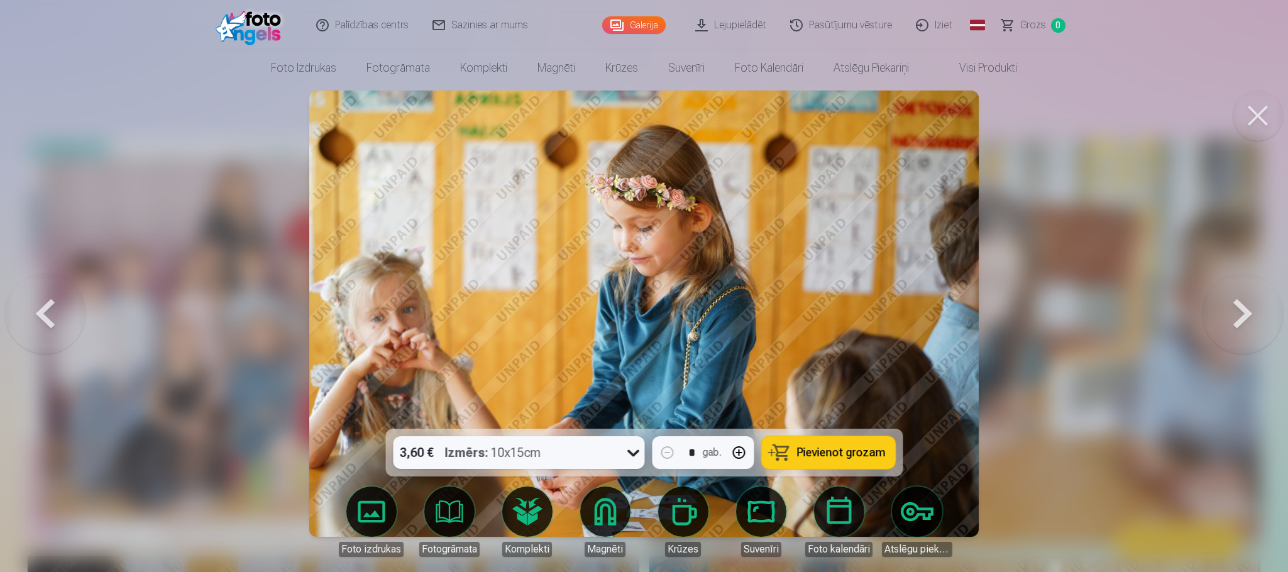
click at [1236, 283] on button at bounding box center [1243, 313] width 80 height 205
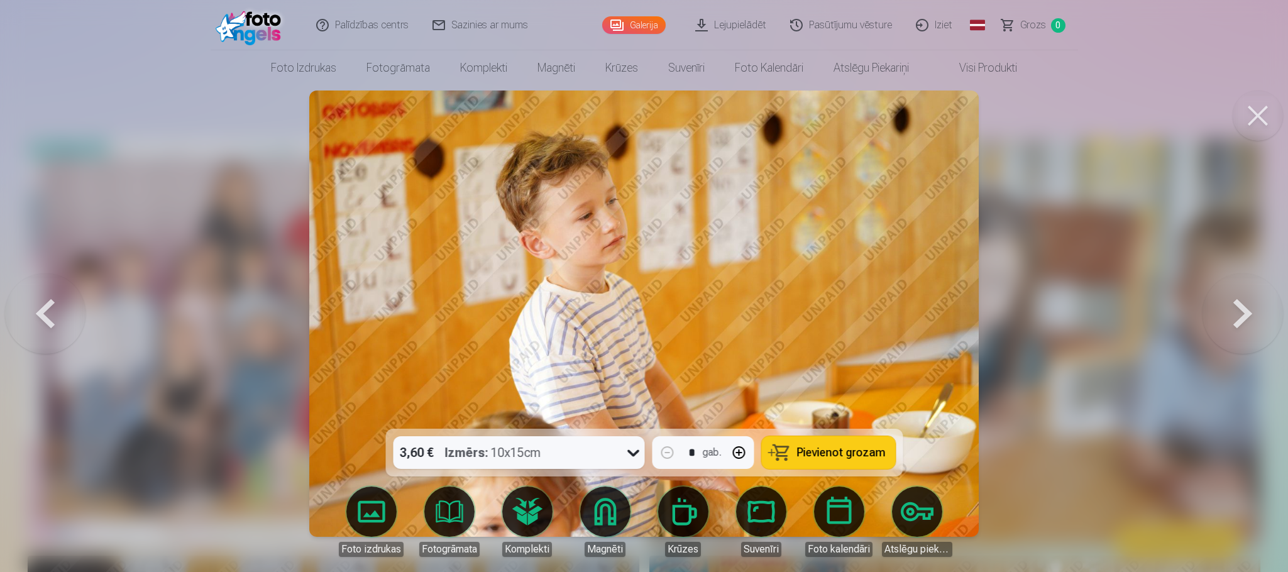
click at [1236, 283] on button at bounding box center [1243, 313] width 80 height 205
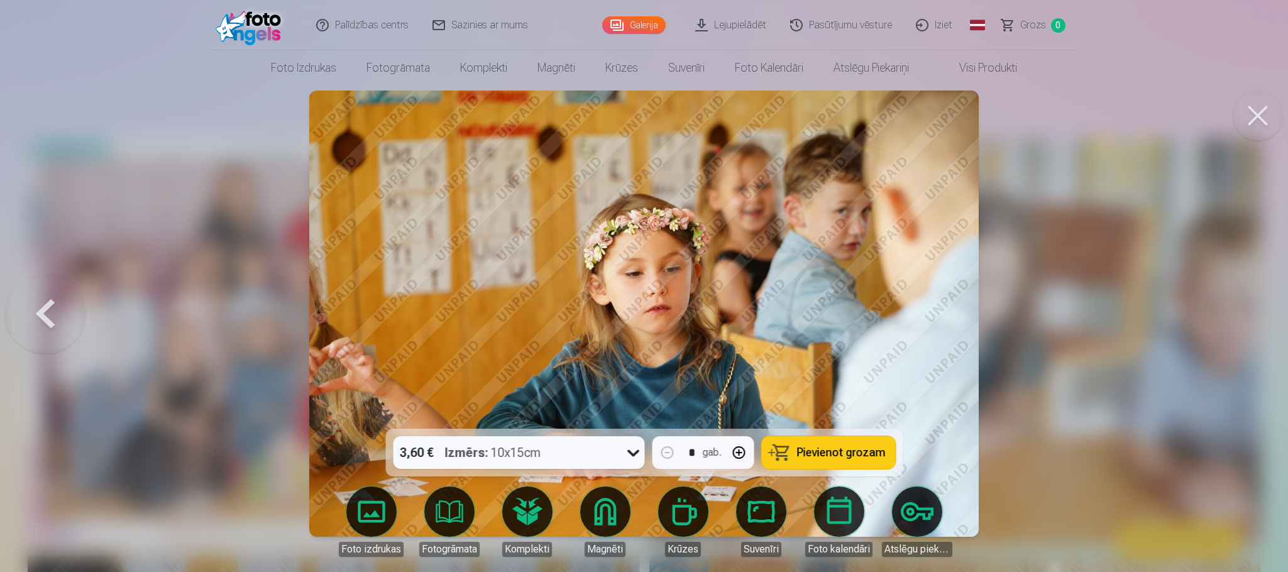
click at [1245, 113] on button at bounding box center [1258, 116] width 50 height 50
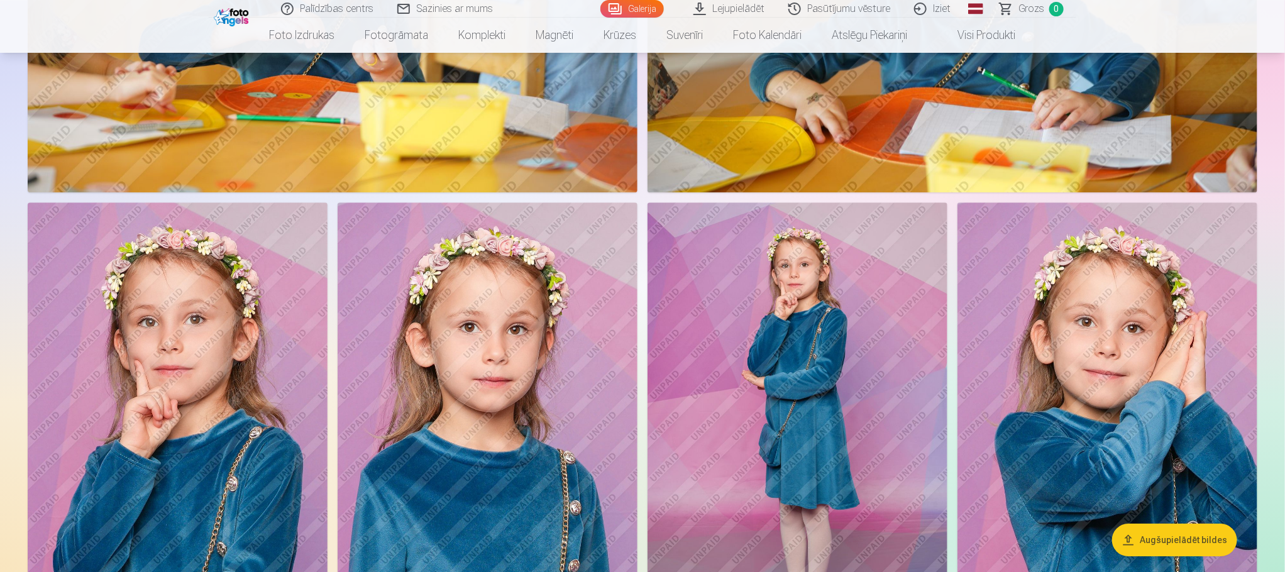
scroll to position [1886, 0]
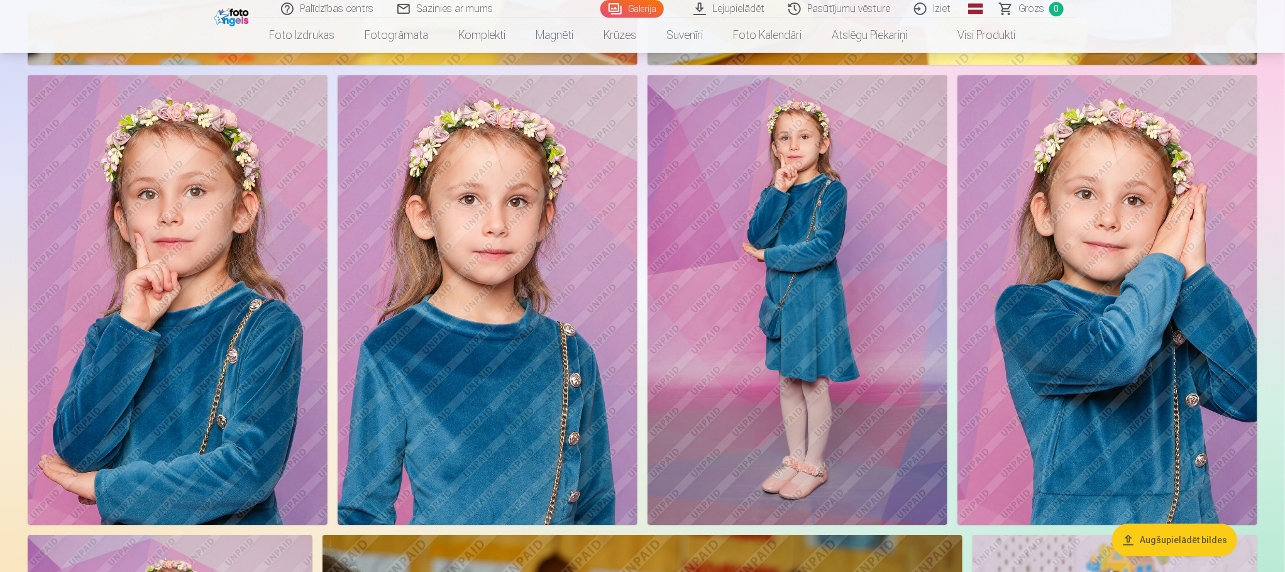
click at [860, 268] on img at bounding box center [797, 300] width 300 height 450
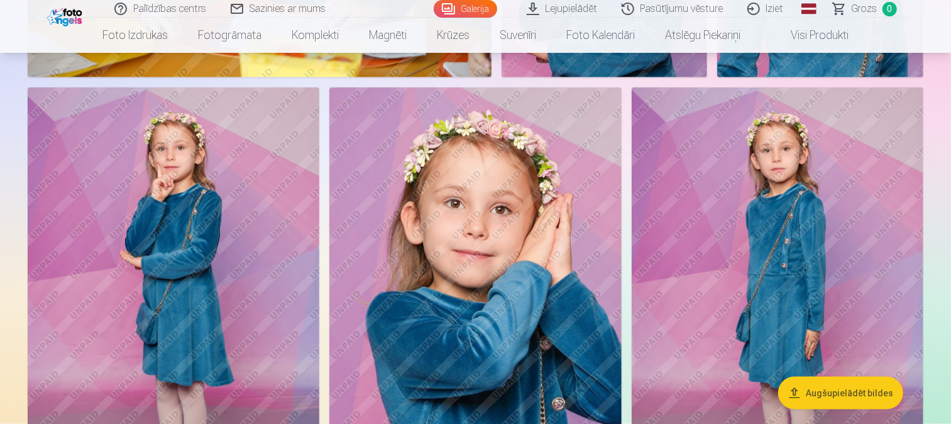
scroll to position [3813, 0]
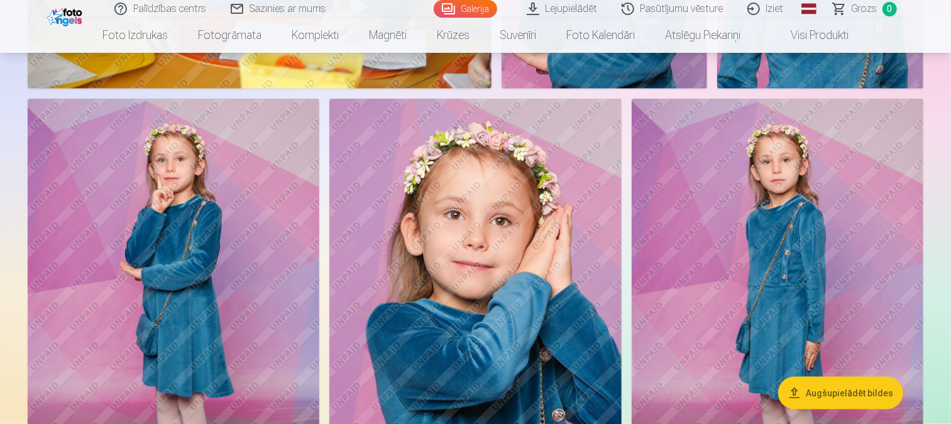
click at [203, 310] on img at bounding box center [174, 318] width 292 height 438
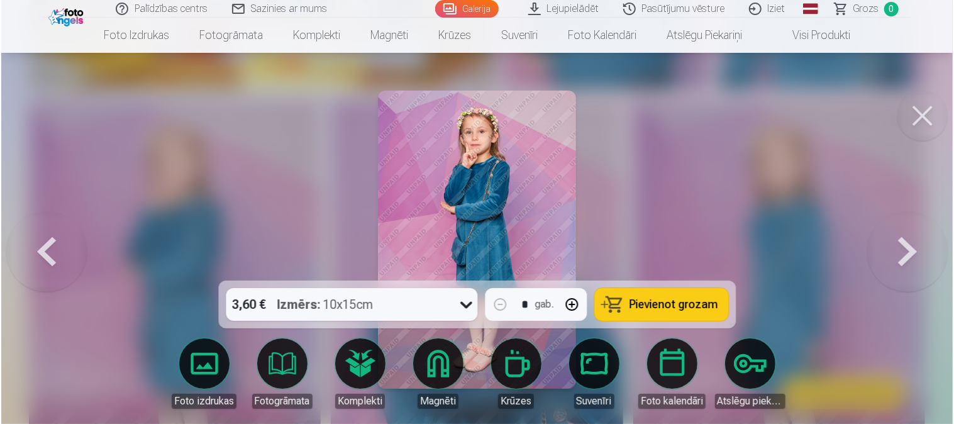
scroll to position [3824, 0]
click at [218, 318] on div "3,60 € Izmērs : 10x15cm * gab. Pievienot grozam" at bounding box center [476, 304] width 517 height 48
click at [913, 123] on button at bounding box center [923, 116] width 50 height 50
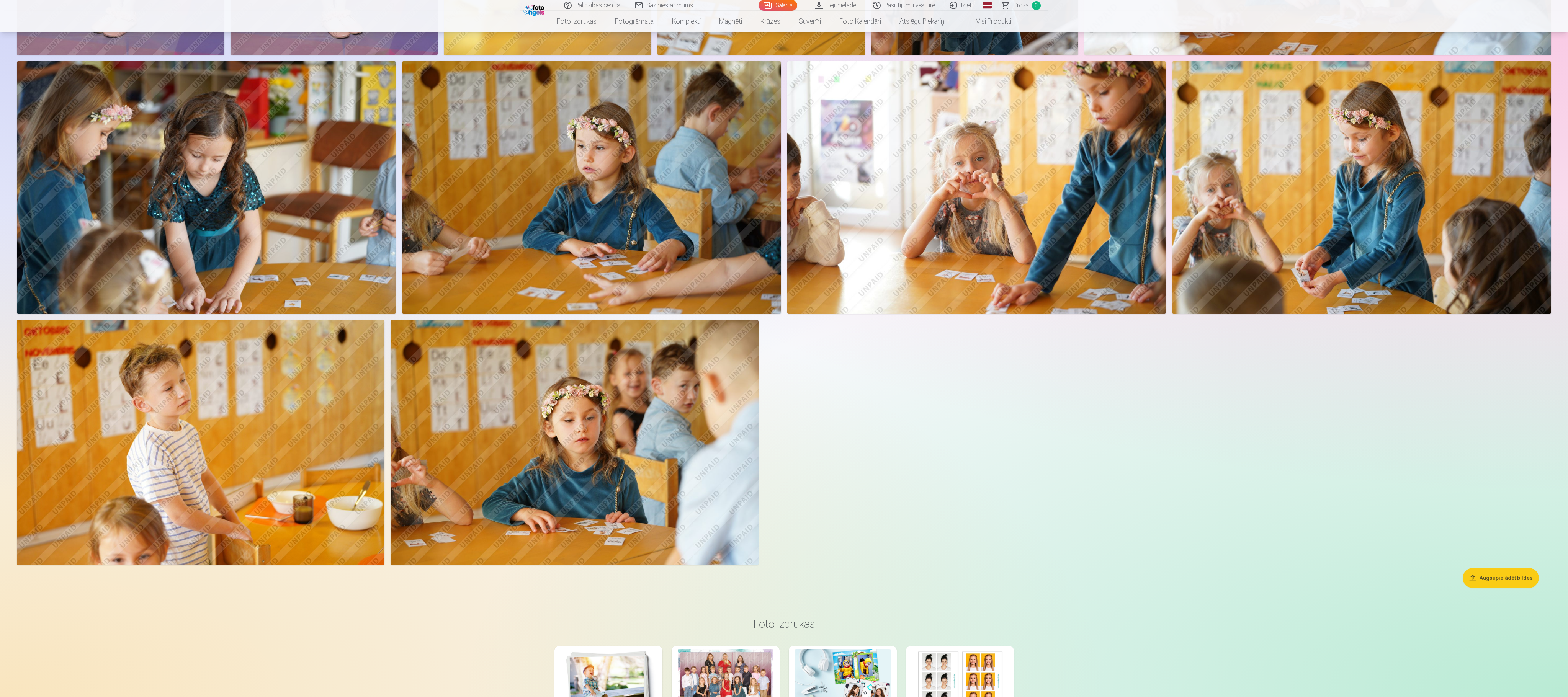
scroll to position [2044, 0]
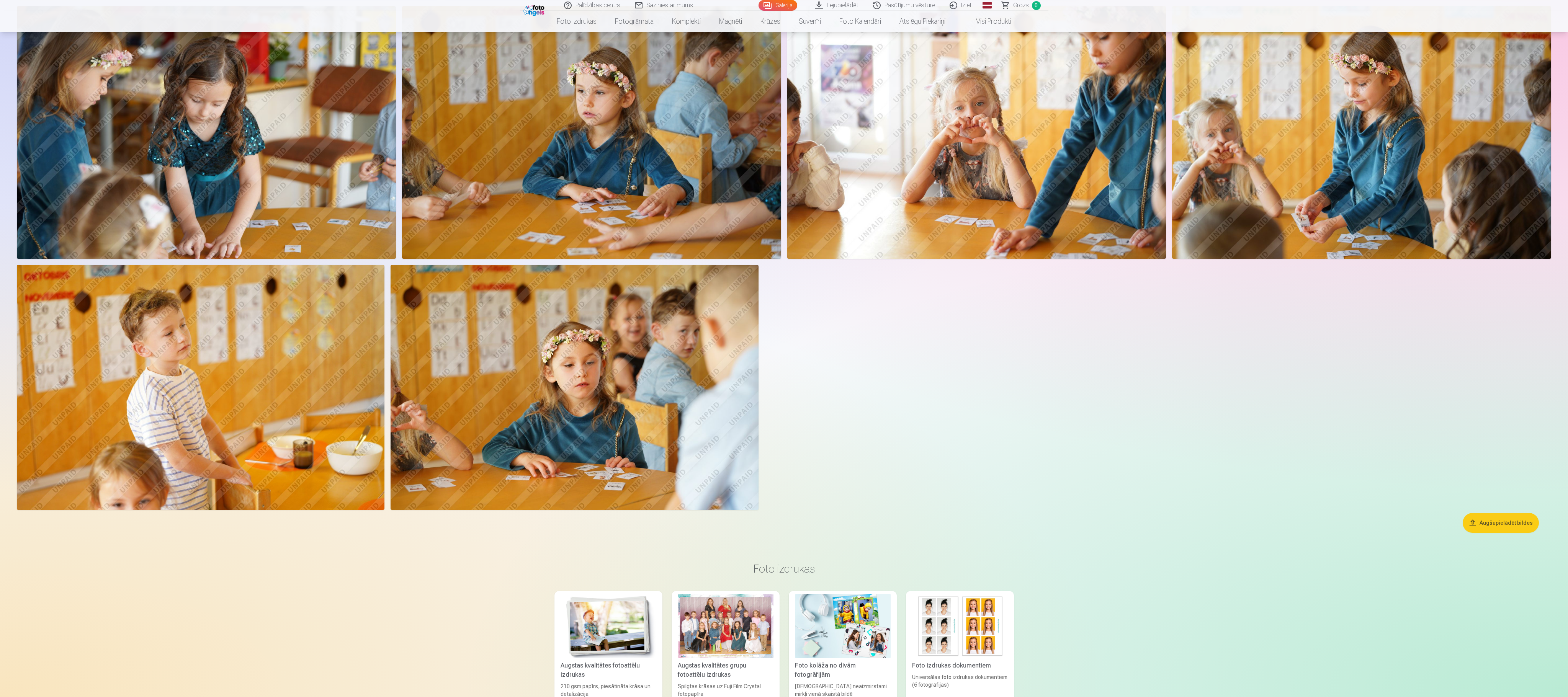
click at [782, 116] on img at bounding box center [1361, 132] width 379 height 253
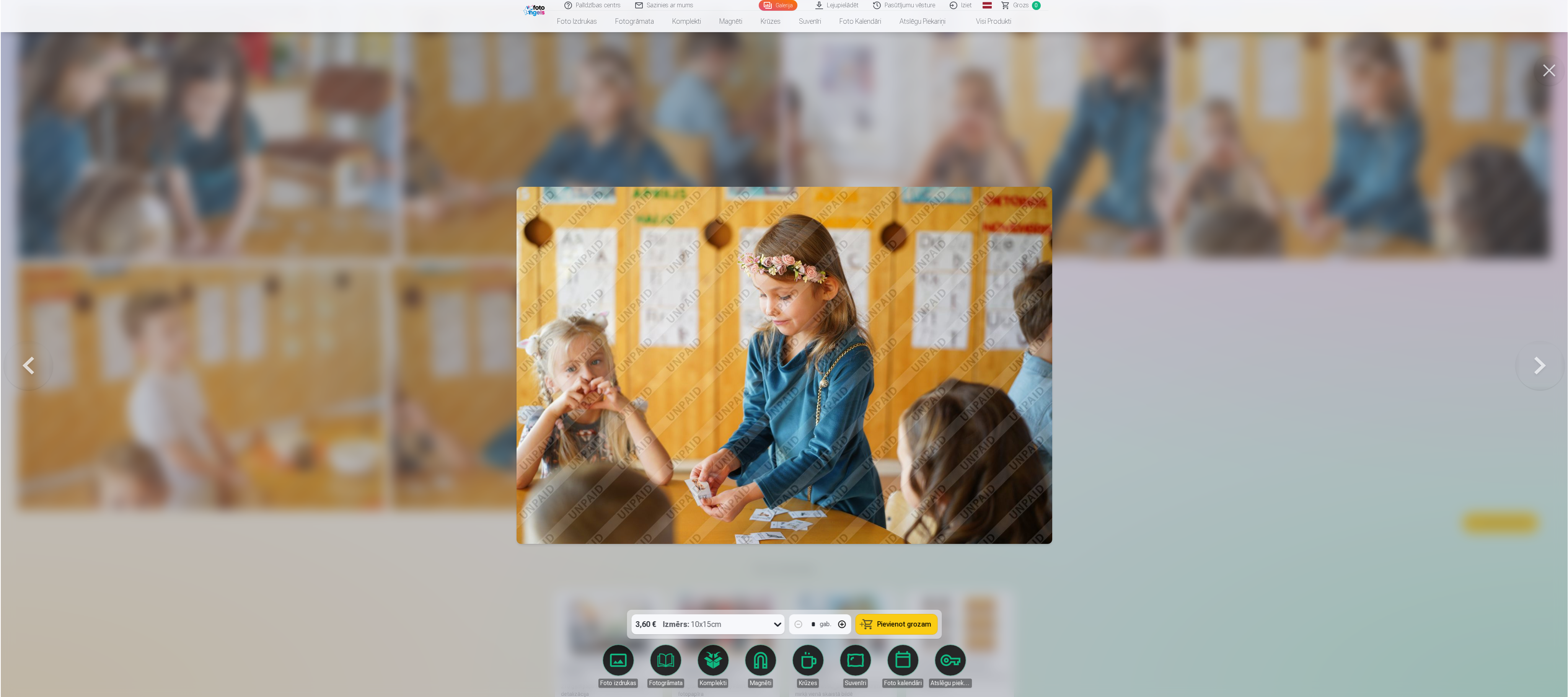
scroll to position [2045, 0]
